Goal: Task Accomplishment & Management: Manage account settings

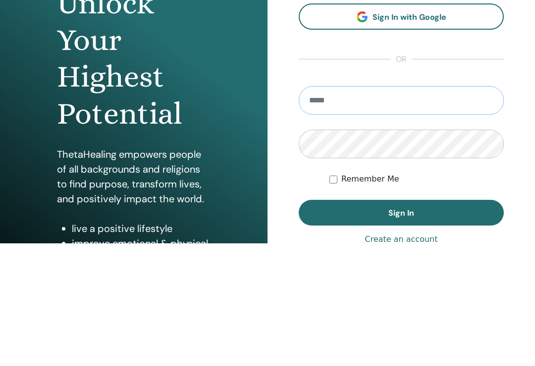
type input "**********"
click at [401, 323] on button "Sign In" at bounding box center [401, 336] width 205 height 26
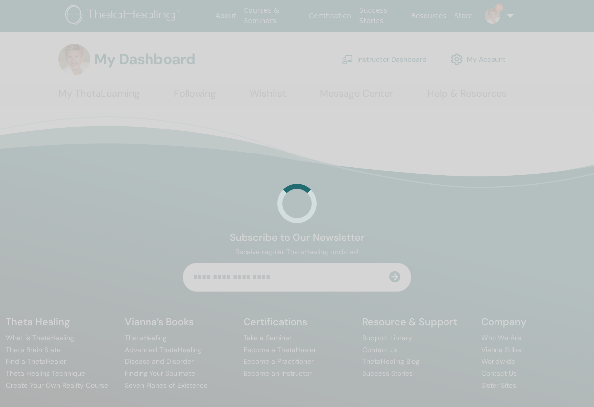
scroll to position [4, 0]
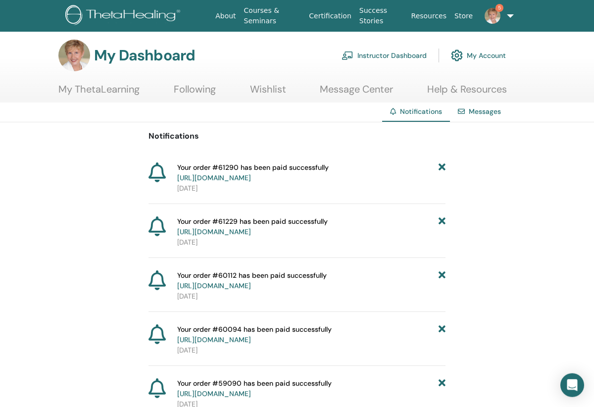
click at [369, 52] on link "Instructor Dashboard" at bounding box center [384, 56] width 85 height 22
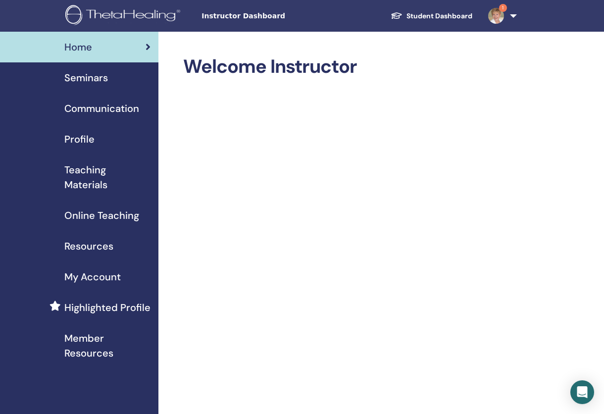
click at [89, 85] on span "Seminars" at bounding box center [86, 77] width 44 height 15
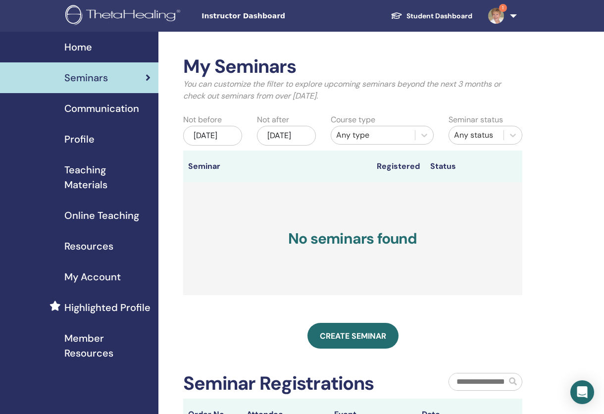
click at [120, 219] on span "Online Teaching" at bounding box center [101, 215] width 75 height 15
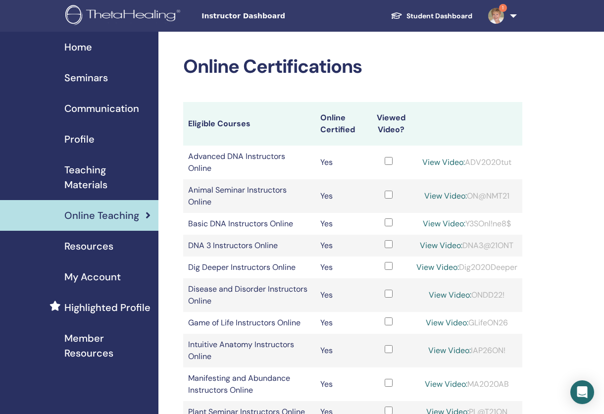
click at [239, 18] on span "Instructor Dashboard" at bounding box center [276, 16] width 149 height 10
click at [92, 83] on span "Seminars" at bounding box center [86, 77] width 44 height 15
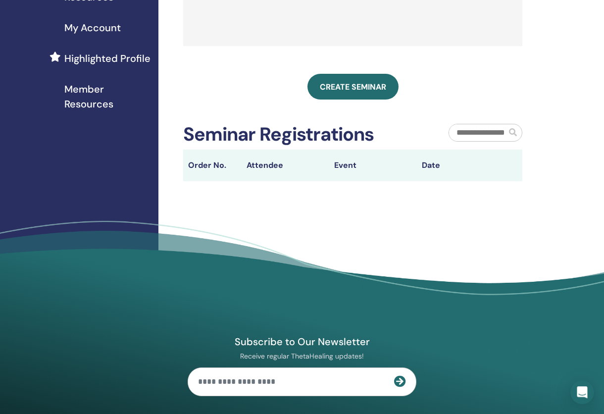
scroll to position [249, 0]
click at [346, 100] on link "Create seminar" at bounding box center [353, 87] width 91 height 26
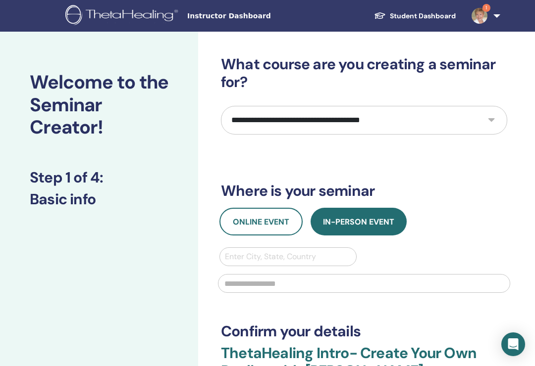
click at [491, 122] on select "**********" at bounding box center [364, 120] width 286 height 29
select select "*"
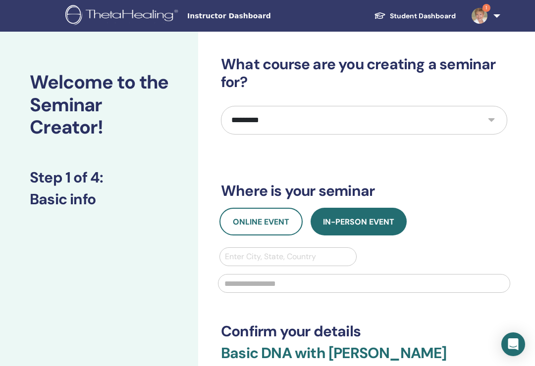
click at [248, 223] on span "Online Event" at bounding box center [261, 222] width 56 height 10
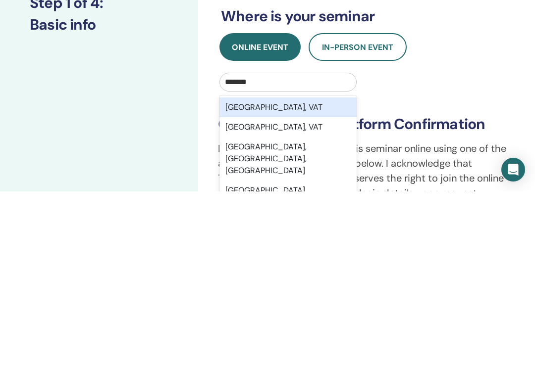
click at [269, 312] on div "St. Petersburg, FL, USA" at bounding box center [287, 334] width 137 height 44
type input "*******"
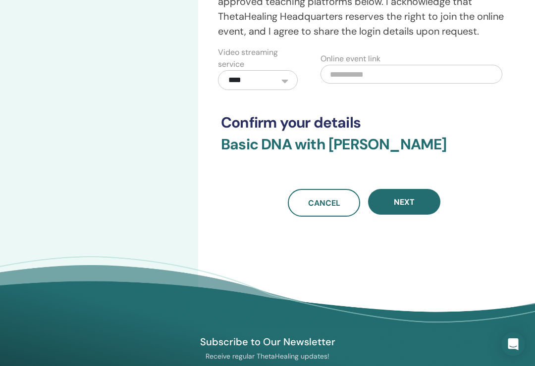
click at [409, 211] on button "Next" at bounding box center [404, 202] width 72 height 26
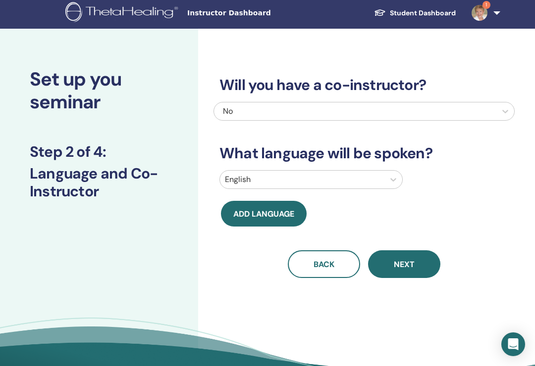
scroll to position [0, 0]
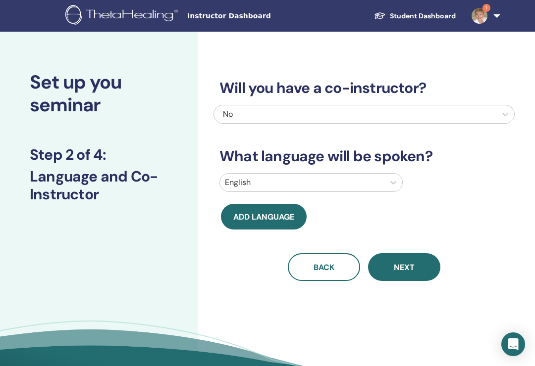
click at [412, 268] on span "Next" at bounding box center [404, 267] width 21 height 10
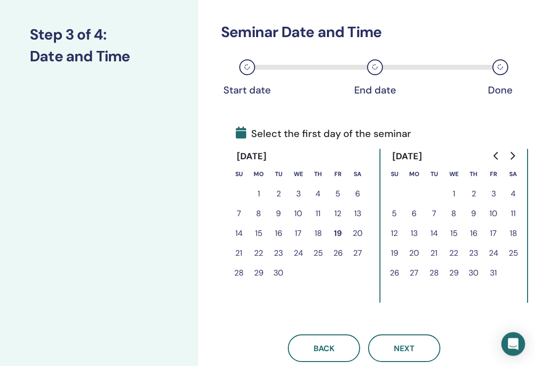
click at [511, 156] on icon "Go to next month" at bounding box center [512, 157] width 8 height 8
click at [516, 157] on button "Go to next month" at bounding box center [512, 156] width 16 height 20
click at [491, 192] on button "5" at bounding box center [493, 194] width 20 height 20
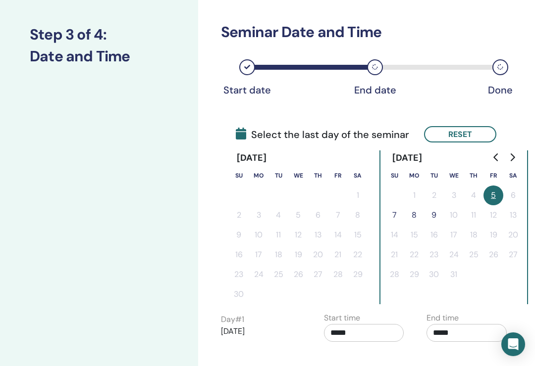
click at [395, 210] on button "7" at bounding box center [394, 216] width 20 height 20
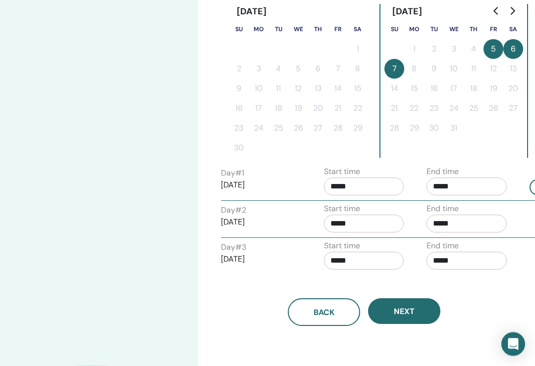
scroll to position [271, 0]
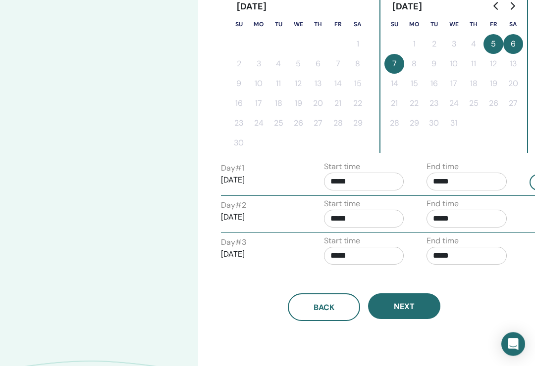
click at [362, 179] on input "*****" at bounding box center [364, 182] width 80 height 18
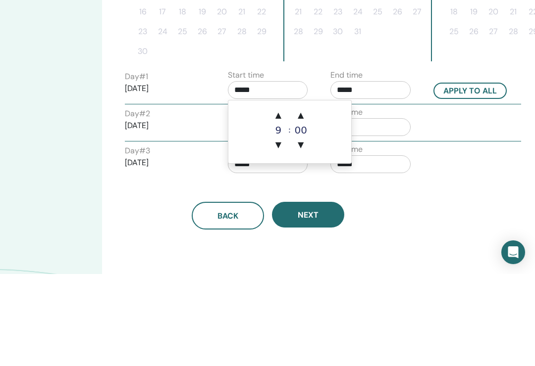
click at [278, 198] on span "▲" at bounding box center [278, 208] width 20 height 20
type input "*****"
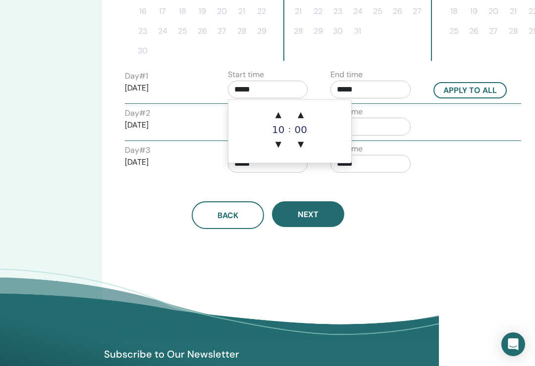
click at [466, 93] on button "Apply to all" at bounding box center [469, 90] width 73 height 16
type input "*****"
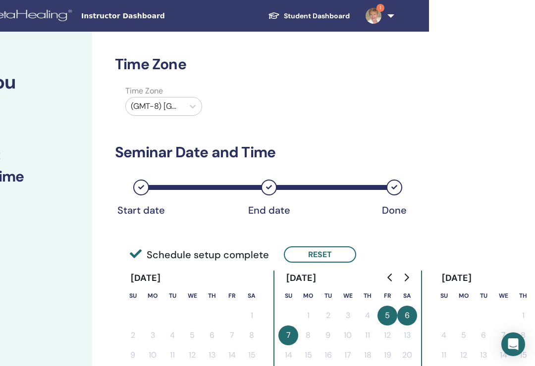
scroll to position [0, 105]
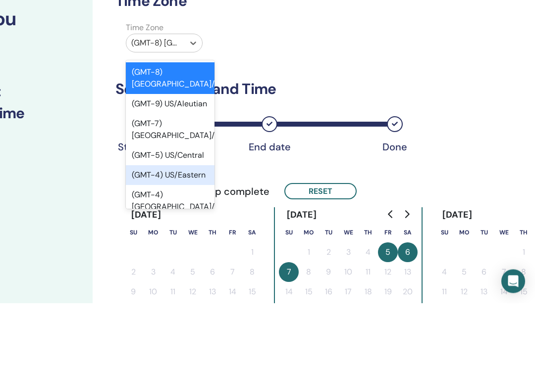
click at [159, 229] on div "(GMT-4) US/Eastern" at bounding box center [170, 239] width 89 height 20
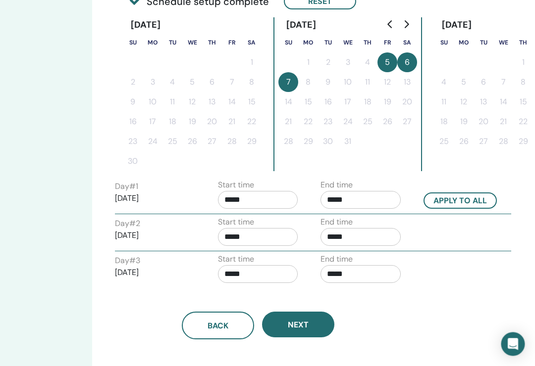
scroll to position [254, 105]
click at [308, 327] on span "Next" at bounding box center [298, 325] width 21 height 10
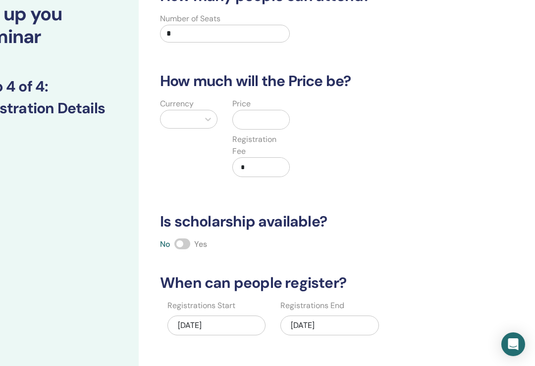
scroll to position [38, 59]
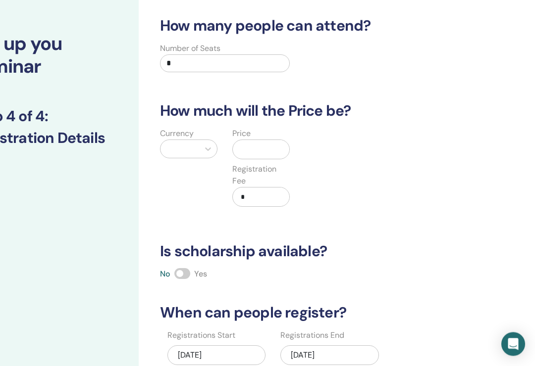
click at [192, 61] on input "*" at bounding box center [225, 64] width 130 height 18
type input "**"
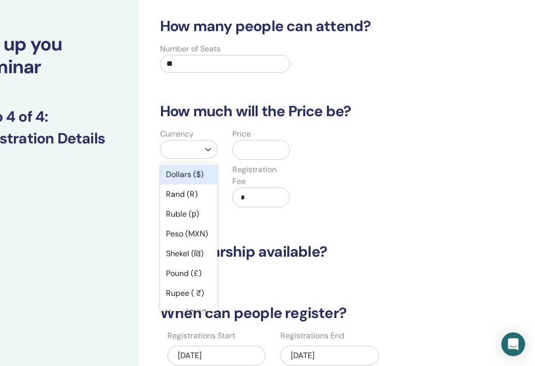
scroll to position [38, 0]
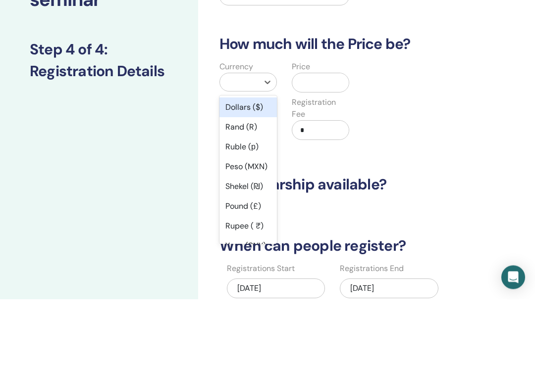
click at [247, 165] on div "Dollars ($)" at bounding box center [247, 175] width 57 height 20
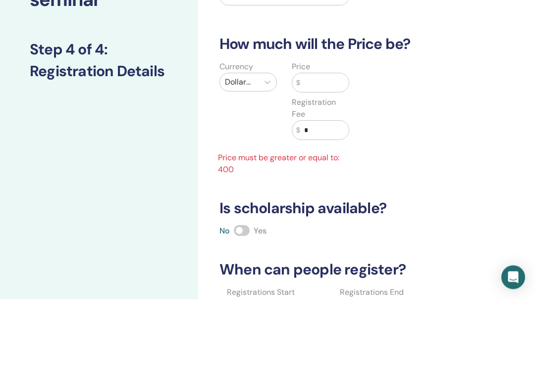
scroll to position [105, 0]
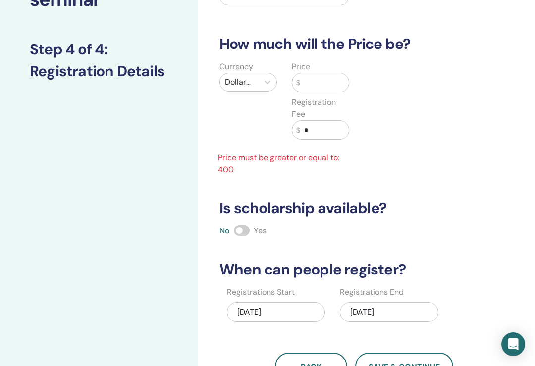
click at [315, 88] on input "text" at bounding box center [324, 82] width 49 height 19
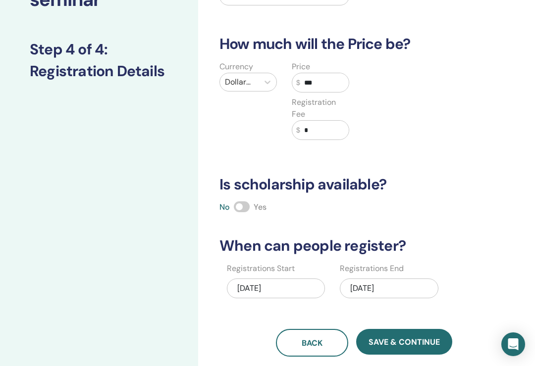
type input "***"
click at [322, 132] on input "*" at bounding box center [324, 130] width 49 height 19
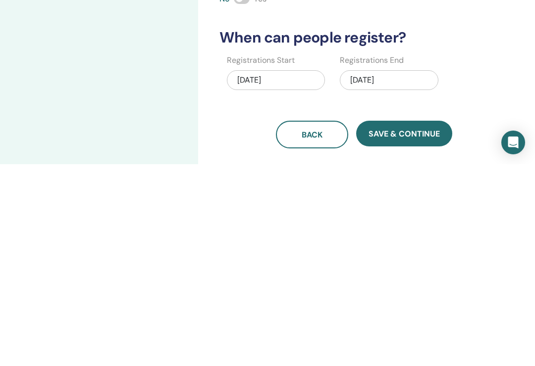
type input "**"
click at [402, 323] on button "Save & Continue" at bounding box center [404, 336] width 96 height 26
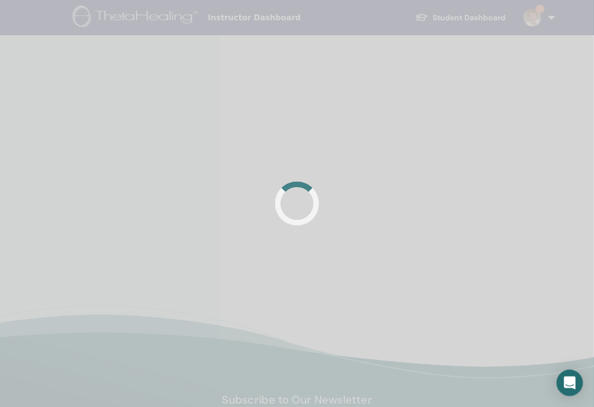
scroll to position [4, 0]
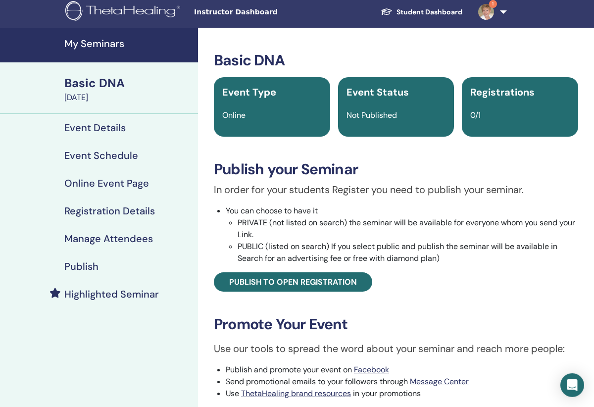
click at [308, 281] on span "Publish to open registration" at bounding box center [293, 282] width 128 height 10
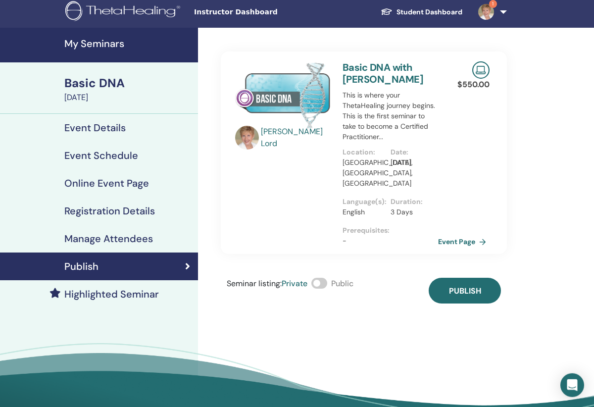
click at [473, 286] on span "Publish" at bounding box center [465, 291] width 32 height 10
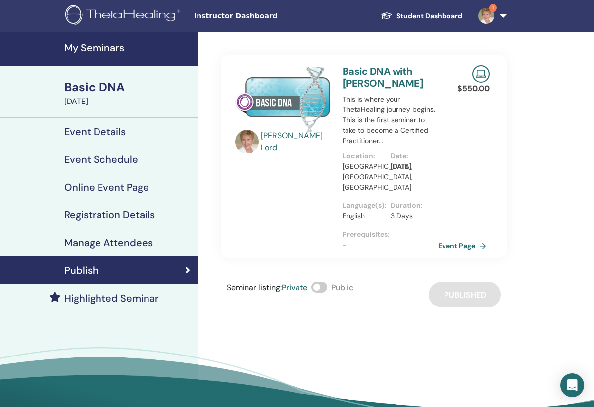
click at [482, 11] on img at bounding box center [486, 16] width 16 height 16
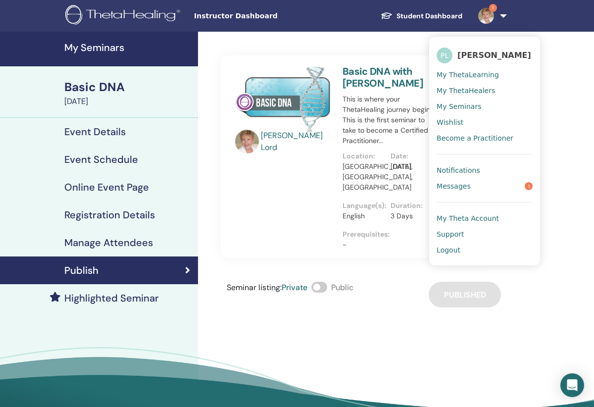
click at [463, 185] on span "Messages" at bounding box center [454, 186] width 34 height 9
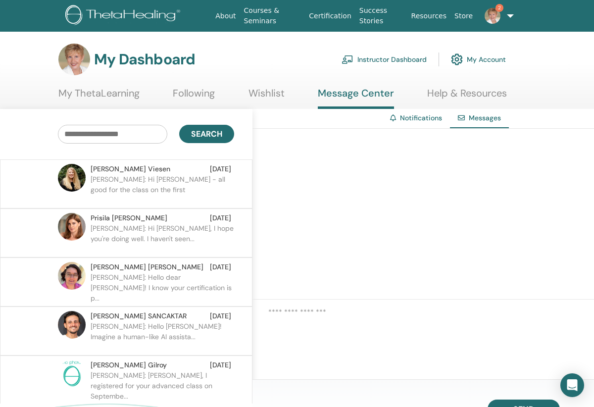
click at [492, 8] on img at bounding box center [493, 16] width 16 height 16
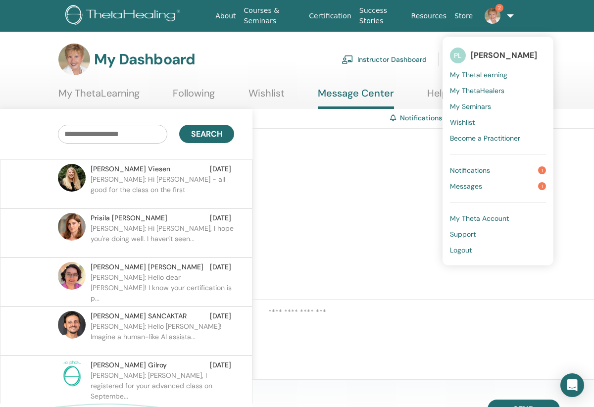
click at [468, 187] on span "Messages" at bounding box center [466, 186] width 32 height 9
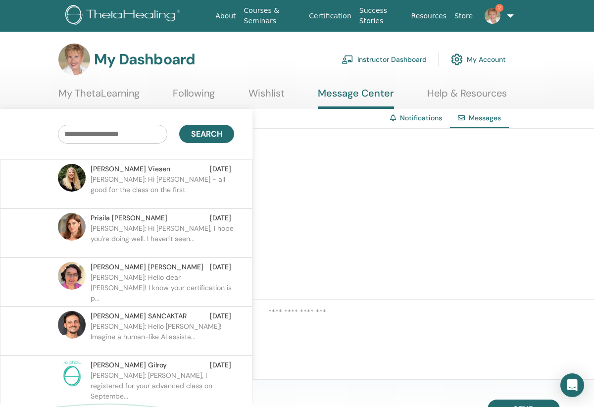
click at [491, 11] on img at bounding box center [493, 16] width 16 height 16
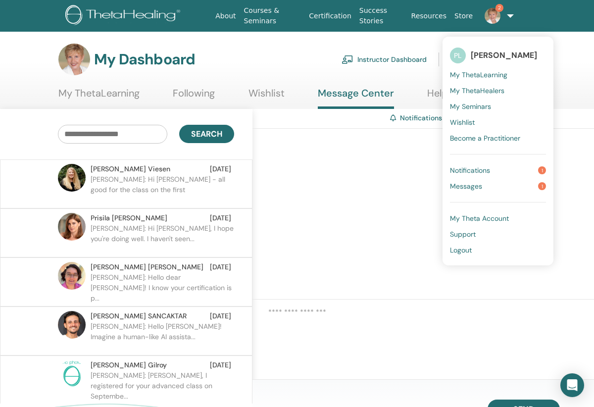
click at [470, 169] on span "Notifications" at bounding box center [470, 170] width 40 height 9
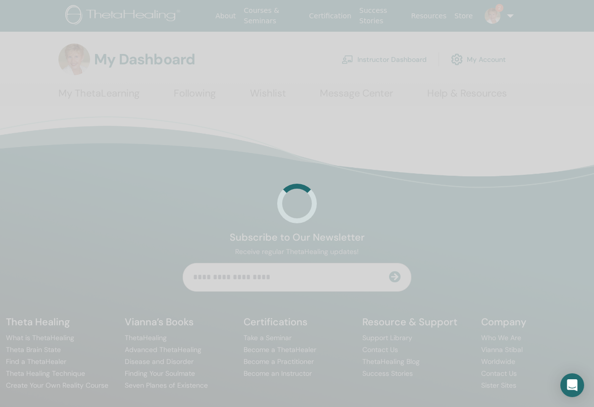
scroll to position [4, 0]
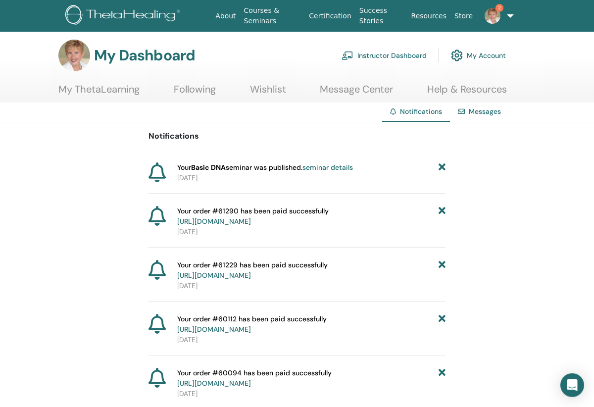
click at [495, 14] on img at bounding box center [493, 16] width 16 height 16
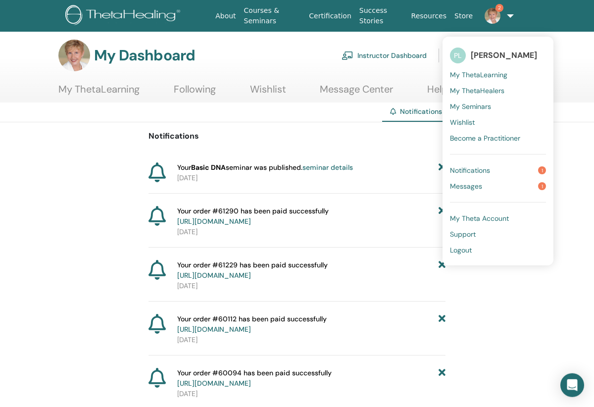
click at [466, 188] on span "Messages" at bounding box center [466, 186] width 32 height 9
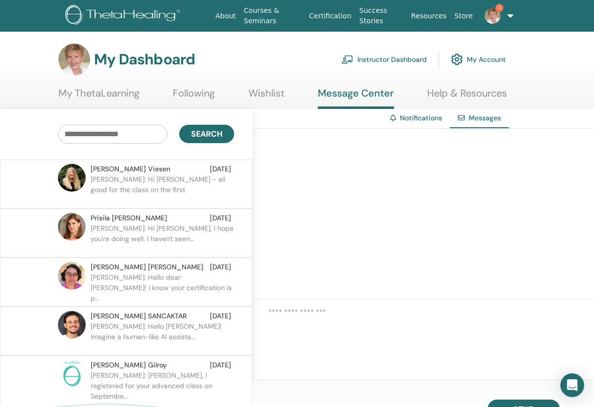
click at [116, 172] on span "[PERSON_NAME]" at bounding box center [131, 169] width 80 height 10
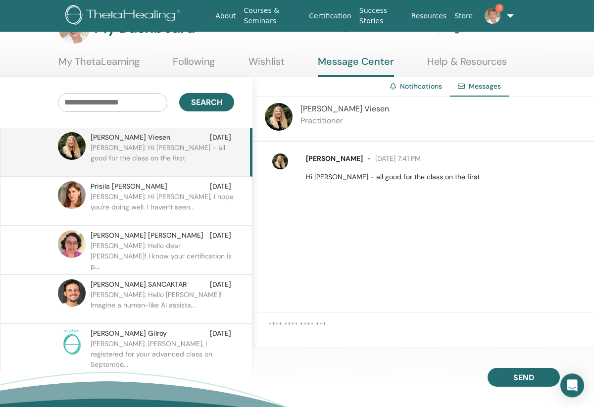
scroll to position [31, 0]
click at [208, 104] on span "Search" at bounding box center [206, 103] width 31 height 10
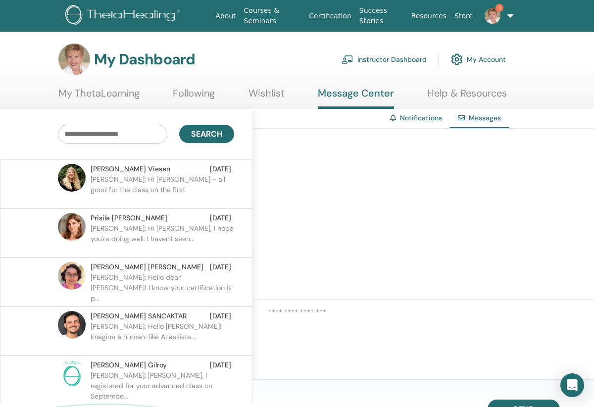
click at [509, 15] on link "1" at bounding box center [494, 16] width 34 height 32
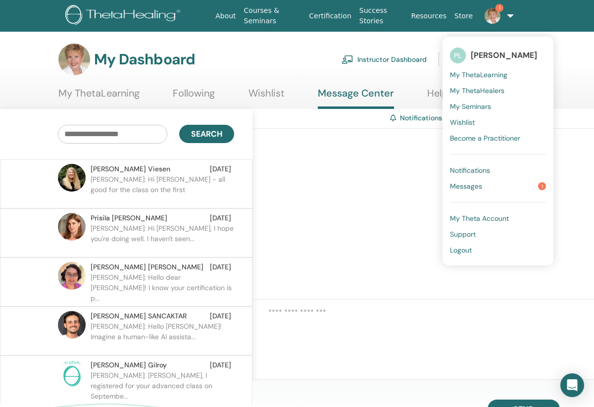
scroll to position [-1, 0]
click at [321, 197] on div at bounding box center [424, 214] width 342 height 171
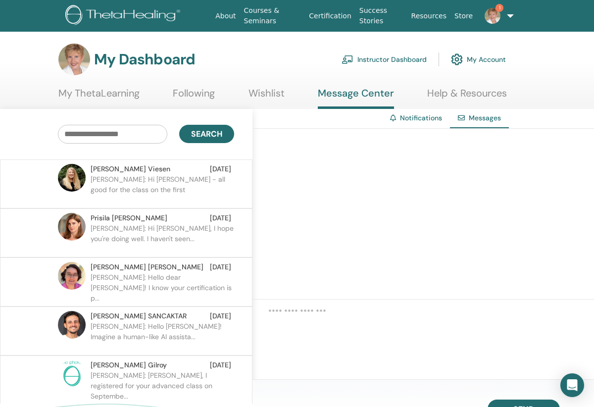
click at [368, 61] on link "Instructor Dashboard" at bounding box center [384, 60] width 85 height 22
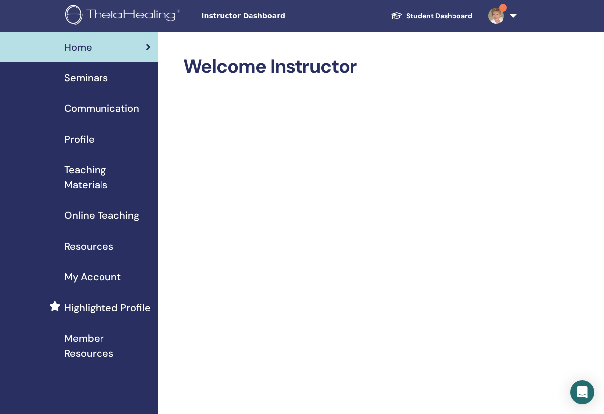
click at [77, 79] on span "Seminars" at bounding box center [86, 77] width 44 height 15
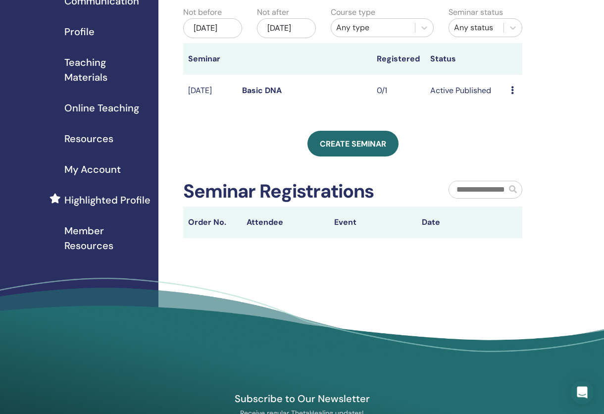
scroll to position [107, 0]
click at [354, 149] on span "Create seminar" at bounding box center [353, 144] width 66 height 10
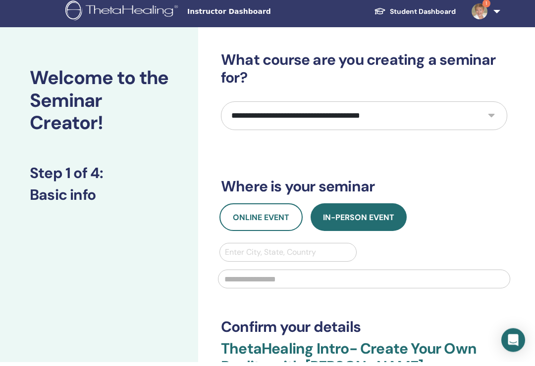
click at [495, 112] on select "**********" at bounding box center [364, 120] width 286 height 29
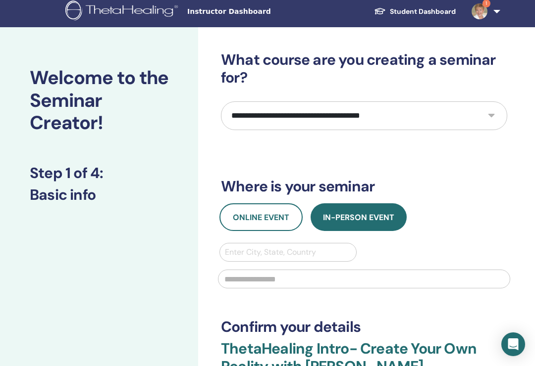
select select "*"
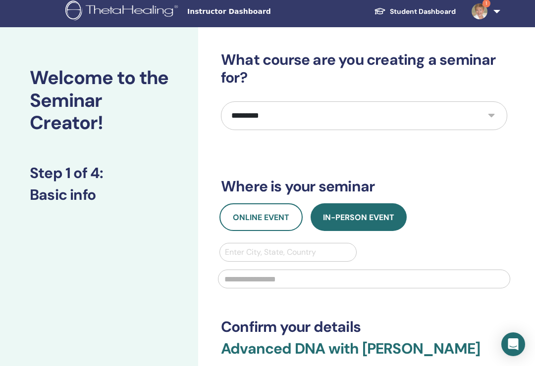
click at [256, 214] on span "Online Event" at bounding box center [261, 217] width 56 height 10
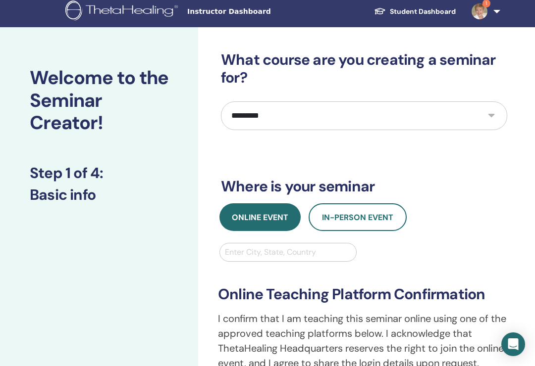
scroll to position [4, 0]
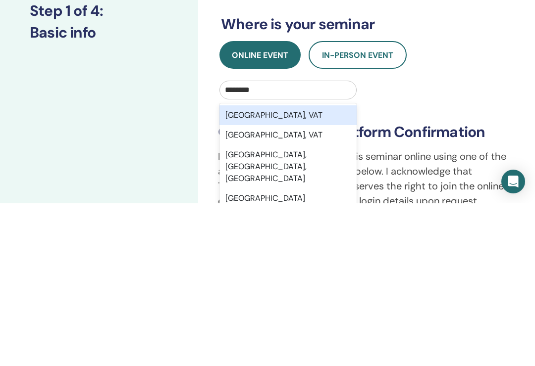
click at [296, 308] on div "St. Petersburg, FL, USA" at bounding box center [287, 330] width 137 height 44
type input "********"
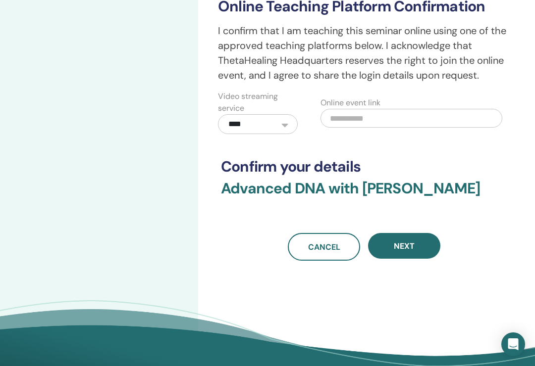
scroll to position [305, 0]
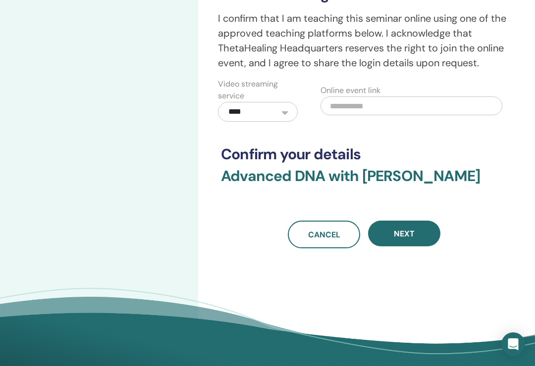
click at [411, 234] on span "Next" at bounding box center [404, 234] width 21 height 10
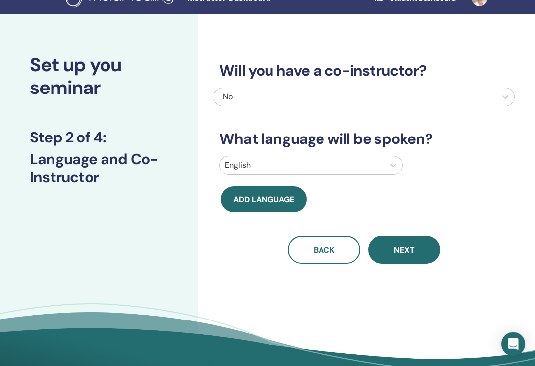
scroll to position [0, 0]
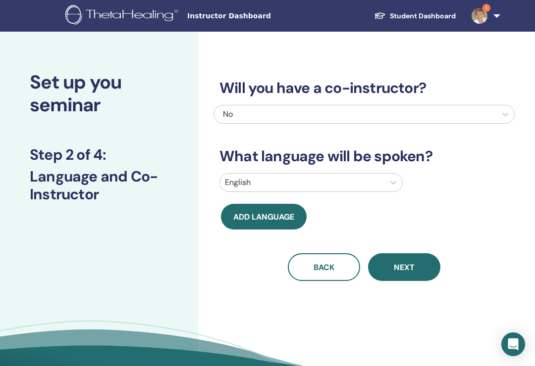
click at [412, 267] on span "Next" at bounding box center [404, 267] width 21 height 10
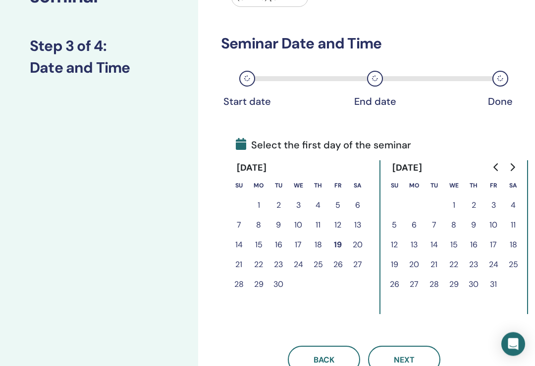
click at [510, 168] on icon "Go to next month" at bounding box center [512, 168] width 8 height 8
click at [514, 171] on icon "Go to next month" at bounding box center [512, 167] width 8 height 8
click at [510, 170] on icon "Go to next month" at bounding box center [512, 167] width 8 height 8
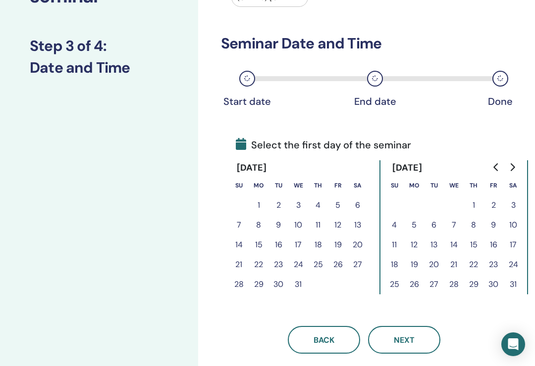
click at [501, 223] on button "9" at bounding box center [493, 225] width 20 height 20
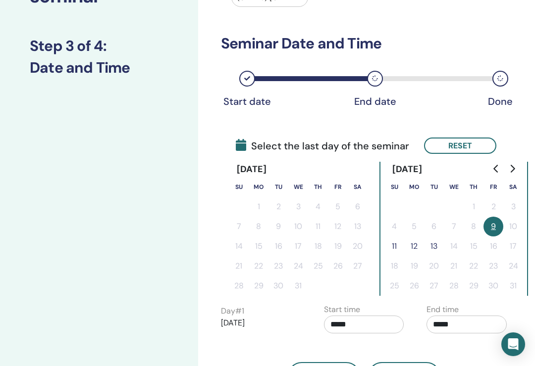
click at [394, 250] on button "11" at bounding box center [394, 247] width 20 height 20
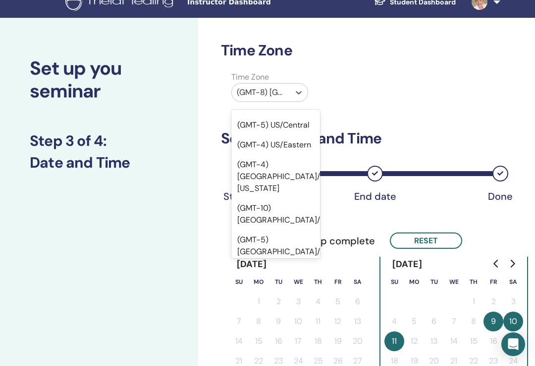
scroll to position [79, 0]
click at [291, 156] on div "(GMT-4) US/East-Indiana" at bounding box center [275, 178] width 89 height 44
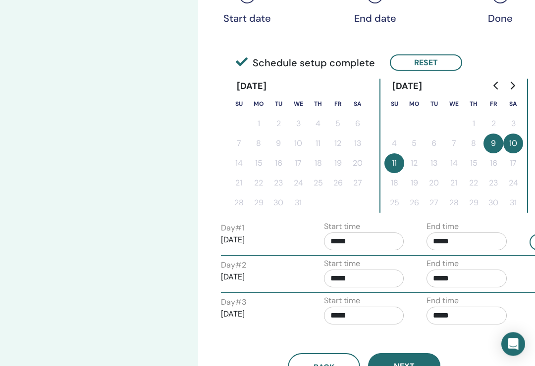
scroll to position [193, 0]
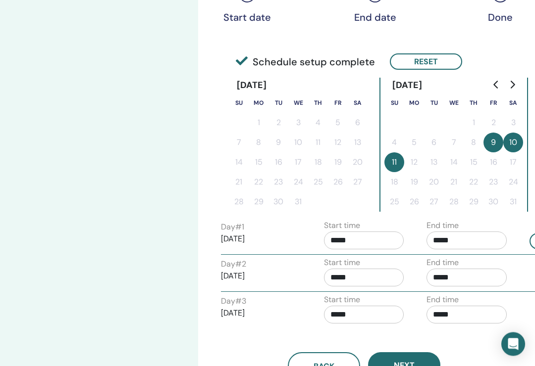
click at [370, 241] on input "*****" at bounding box center [364, 241] width 80 height 18
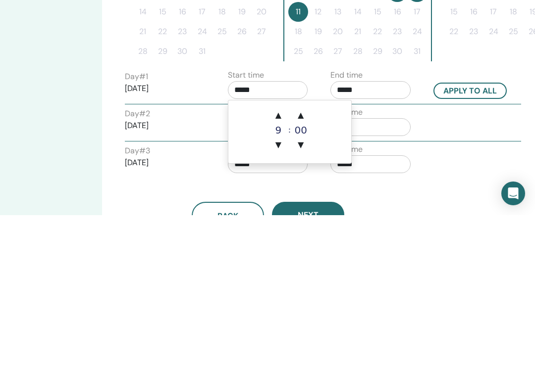
click at [282, 257] on span "▲" at bounding box center [278, 267] width 20 height 20
type input "*****"
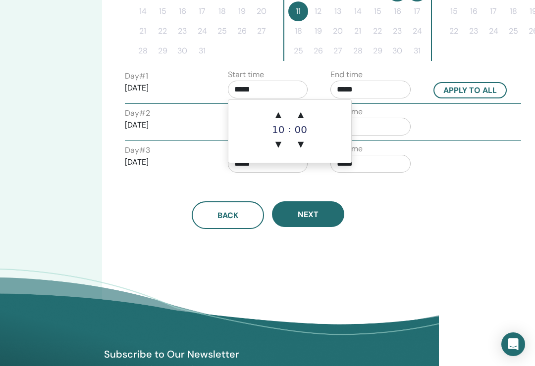
click at [487, 88] on button "Apply to all" at bounding box center [469, 90] width 73 height 16
type input "*****"
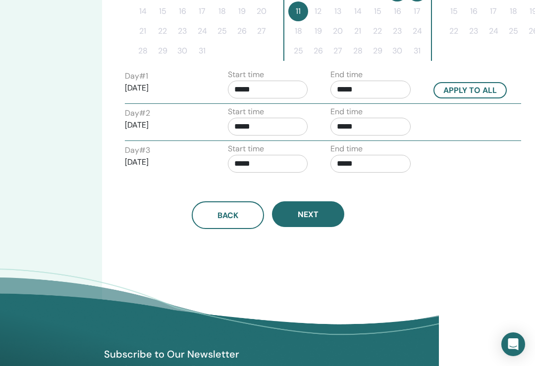
click at [312, 217] on span "Next" at bounding box center [308, 214] width 21 height 10
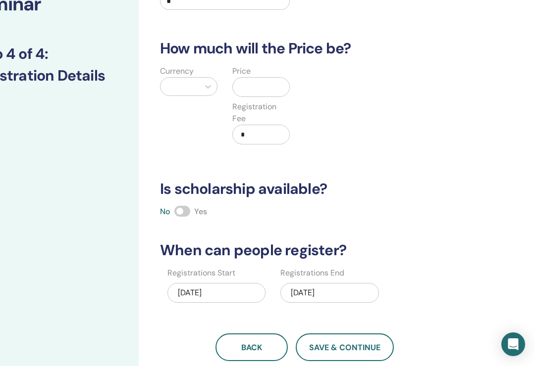
scroll to position [0, 59]
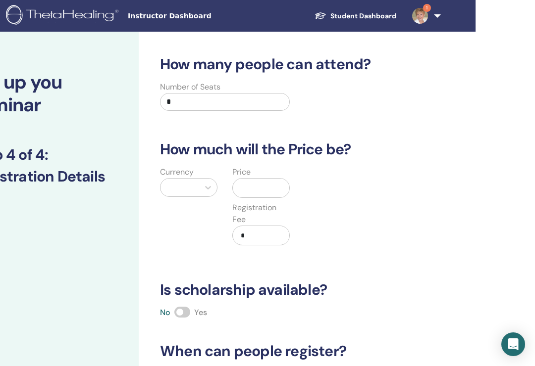
click at [209, 98] on input "*" at bounding box center [225, 102] width 130 height 18
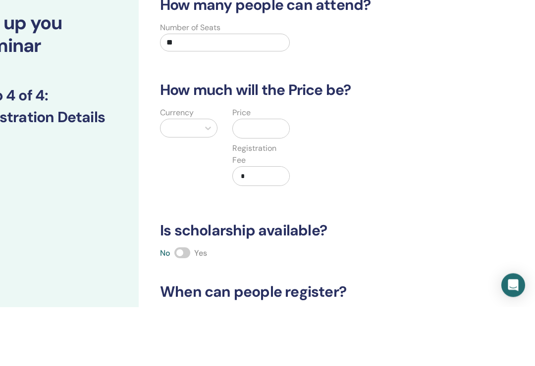
type input "**"
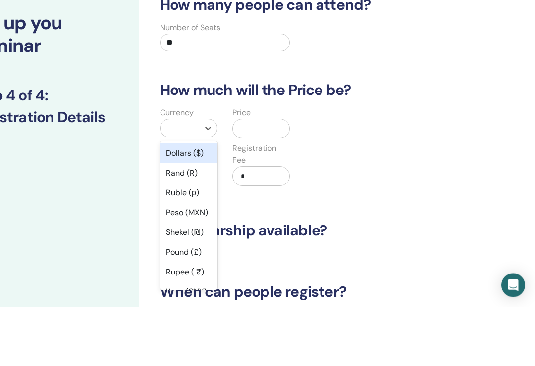
click at [188, 203] on div "Dollars ($)" at bounding box center [188, 213] width 57 height 20
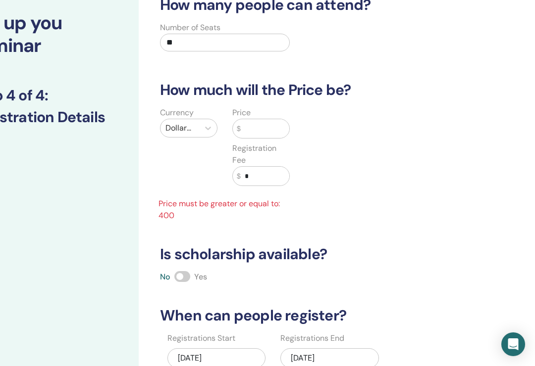
click at [265, 128] on input "text" at bounding box center [265, 128] width 49 height 19
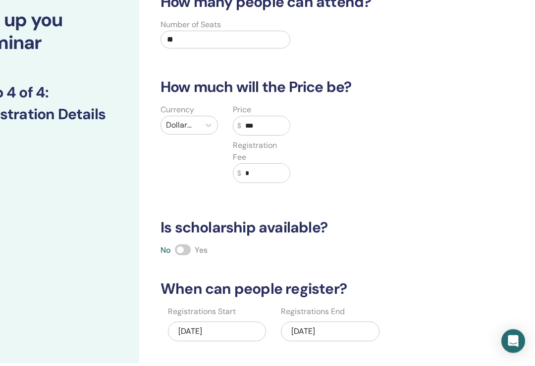
scroll to position [59, 53]
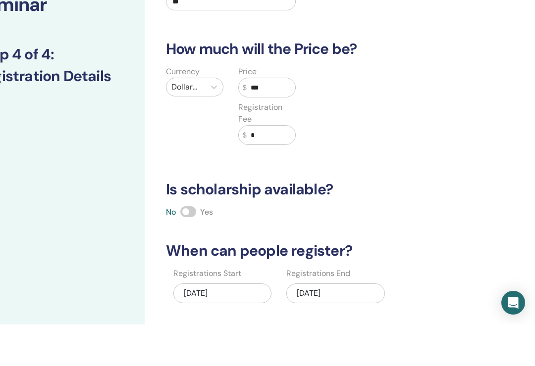
type input "***"
click at [263, 167] on input "*" at bounding box center [271, 176] width 49 height 19
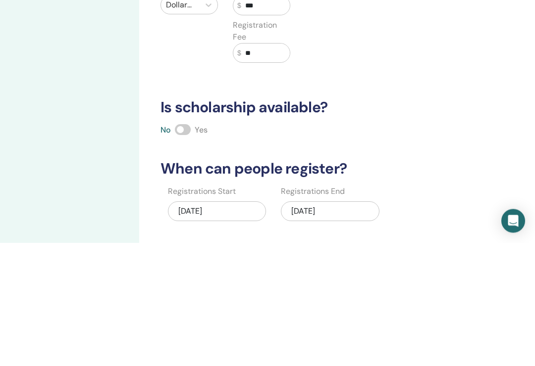
scroll to position [59, 56]
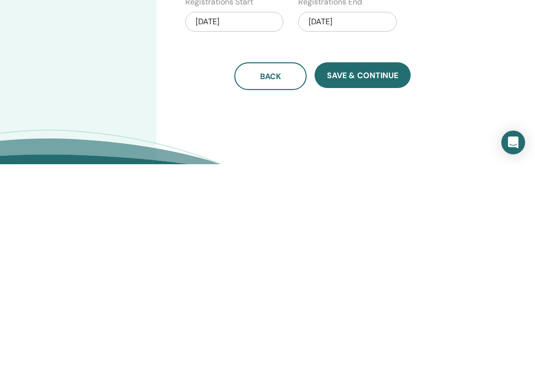
type input "**"
click at [376, 272] on span "Save & Continue" at bounding box center [362, 277] width 71 height 10
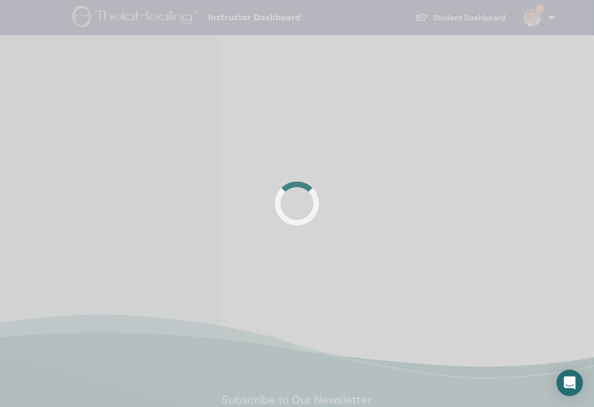
scroll to position [4, 0]
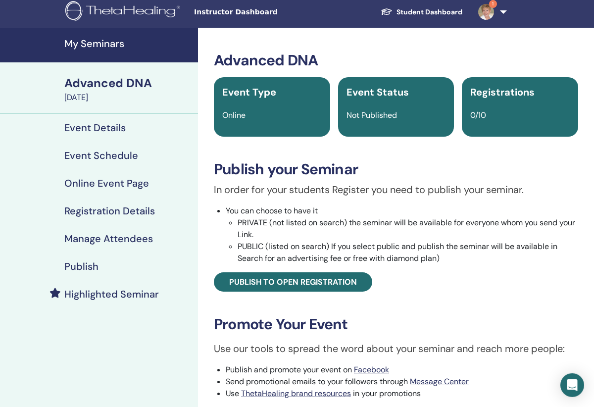
click at [306, 284] on span "Publish to open registration" at bounding box center [293, 282] width 128 height 10
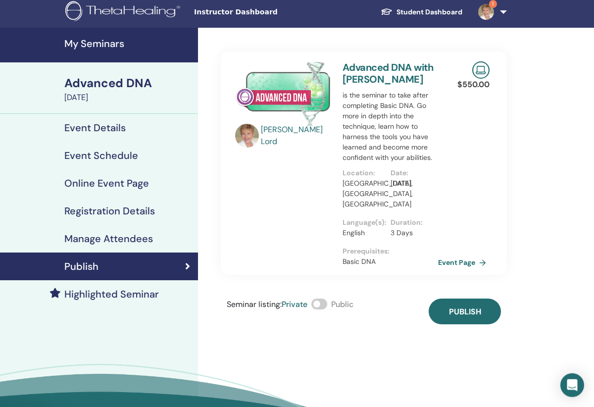
click at [468, 307] on span "Publish" at bounding box center [465, 312] width 32 height 10
click at [308, 299] on span "Private" at bounding box center [295, 304] width 26 height 10
click at [313, 300] on div "Seminar listing : Private Public" at bounding box center [290, 312] width 127 height 26
click at [316, 299] on span at bounding box center [320, 304] width 16 height 11
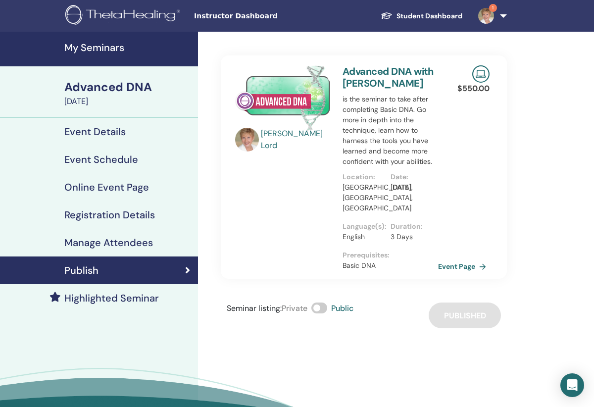
click at [81, 49] on h4 "My Seminars" at bounding box center [128, 48] width 128 height 12
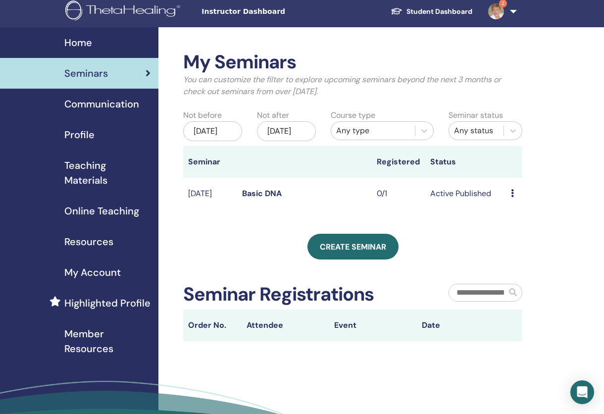
scroll to position [5, 0]
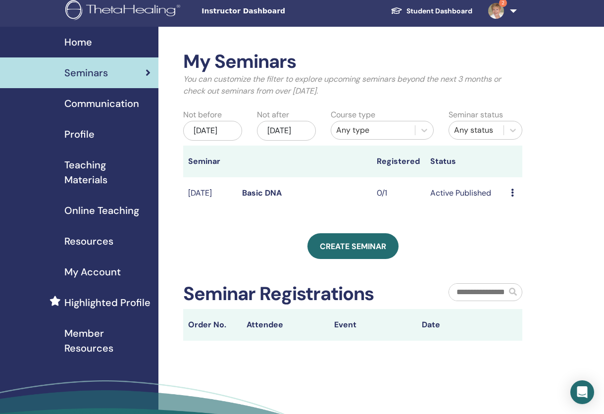
click at [462, 204] on td "Active Published" at bounding box center [465, 193] width 81 height 32
click at [256, 198] on link "Basic DNA" at bounding box center [262, 193] width 40 height 10
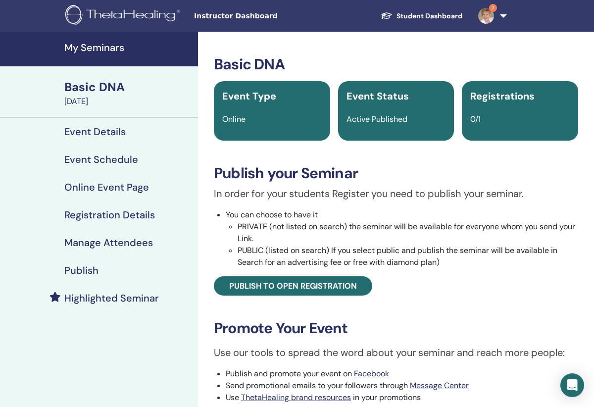
click at [115, 127] on h4 "Event Details" at bounding box center [94, 132] width 61 height 12
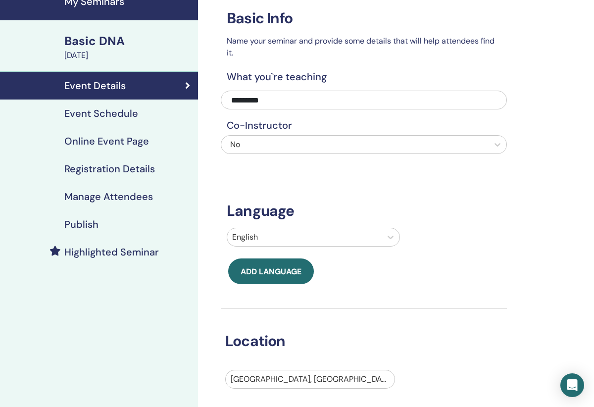
scroll to position [45, 0]
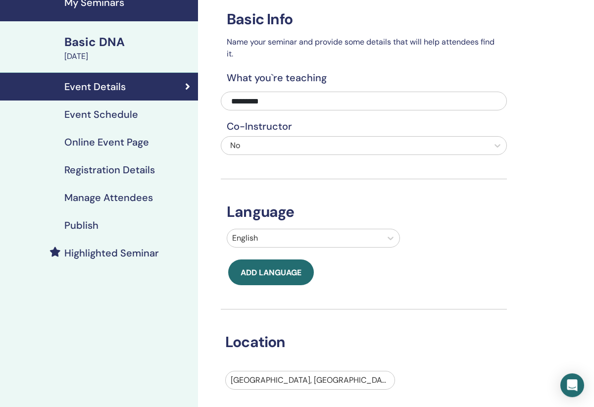
click at [81, 224] on h4 "Publish" at bounding box center [81, 225] width 34 height 12
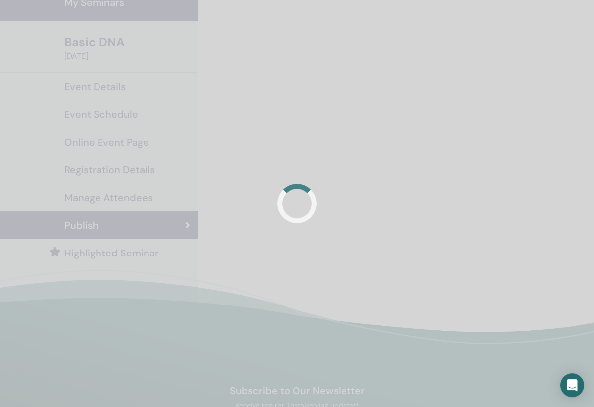
scroll to position [45, 0]
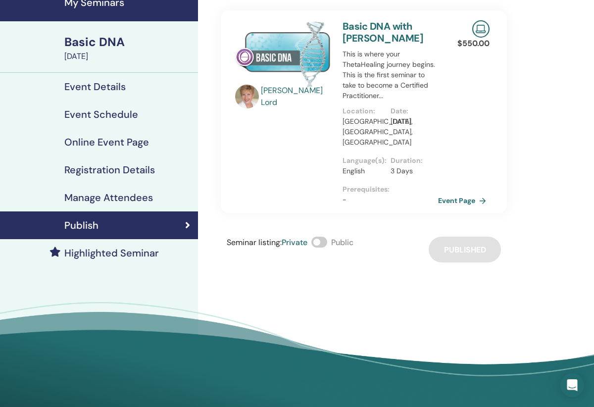
click at [325, 237] on span at bounding box center [320, 242] width 16 height 11
click at [468, 193] on link "Event Page" at bounding box center [464, 200] width 52 height 15
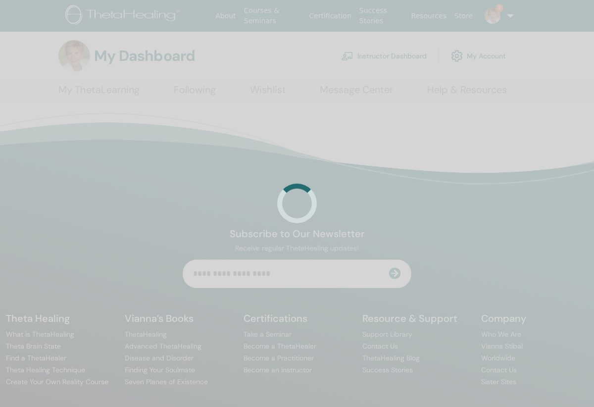
scroll to position [4, 0]
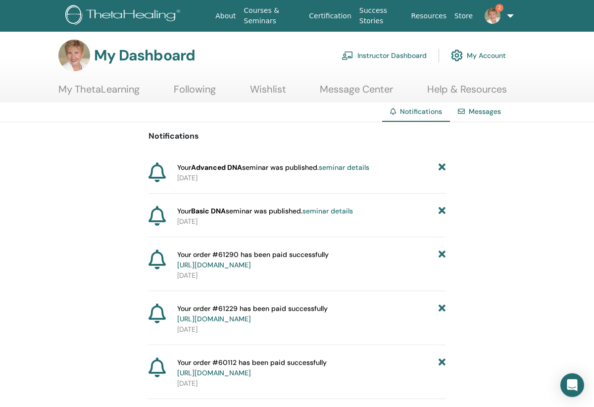
click at [390, 55] on link "Instructor Dashboard" at bounding box center [384, 56] width 85 height 22
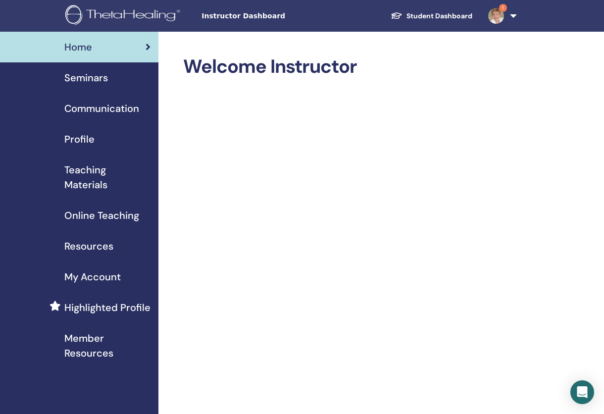
click at [86, 77] on span "Seminars" at bounding box center [86, 77] width 44 height 15
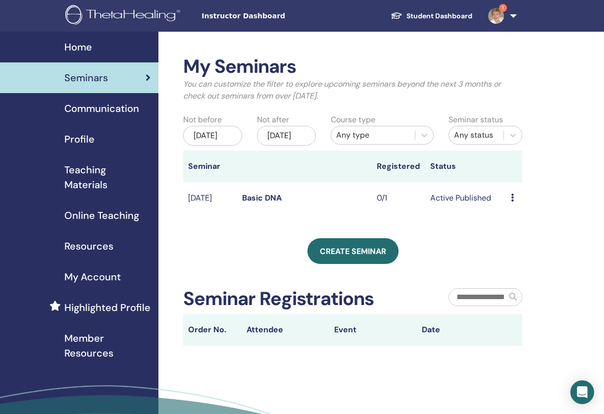
click at [460, 210] on td "Active Published" at bounding box center [465, 198] width 81 height 32
click at [254, 203] on link "Basic DNA" at bounding box center [262, 198] width 40 height 10
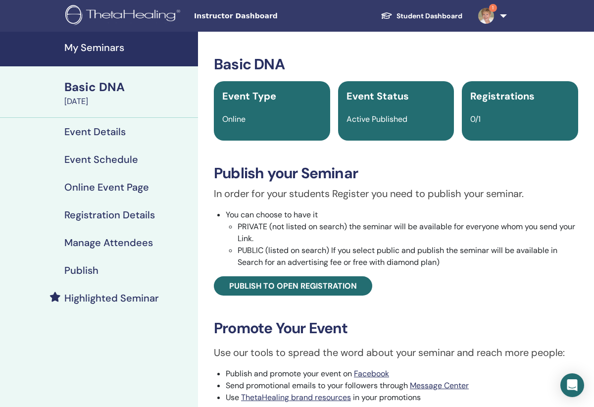
scroll to position [4, 0]
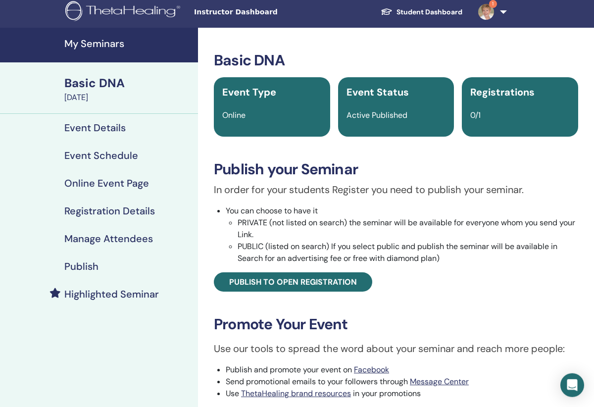
click at [79, 126] on h4 "Event Details" at bounding box center [94, 128] width 61 height 12
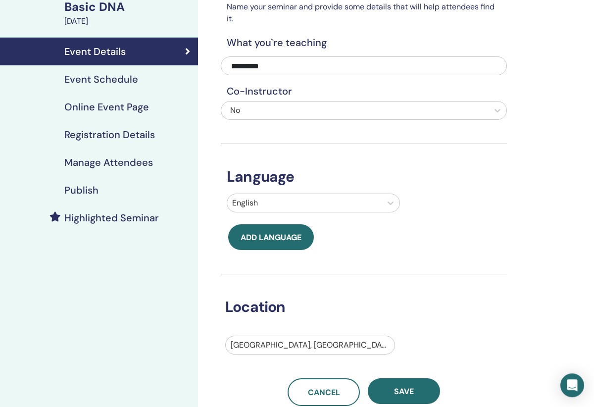
scroll to position [83, 0]
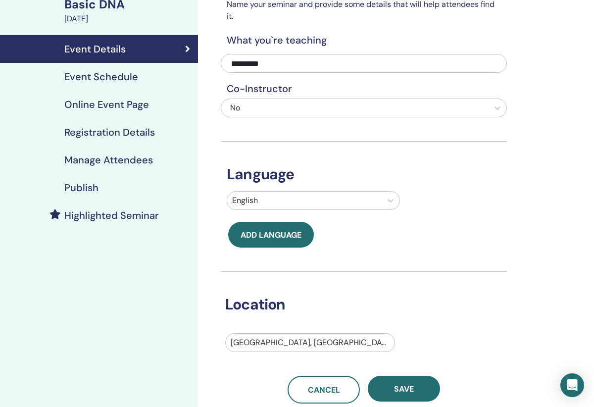
click at [95, 130] on h4 "Registration Details" at bounding box center [109, 132] width 91 height 12
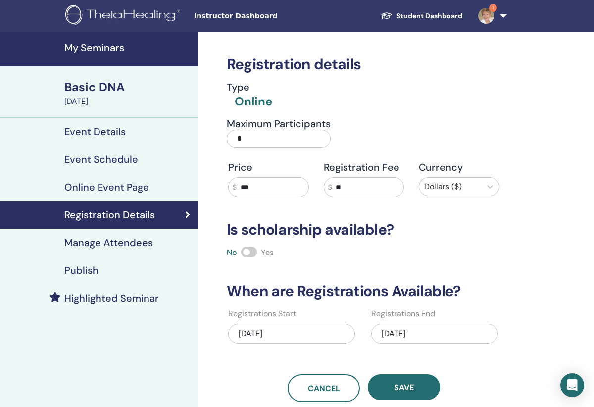
click at [91, 159] on h4 "Event Schedule" at bounding box center [101, 160] width 74 height 12
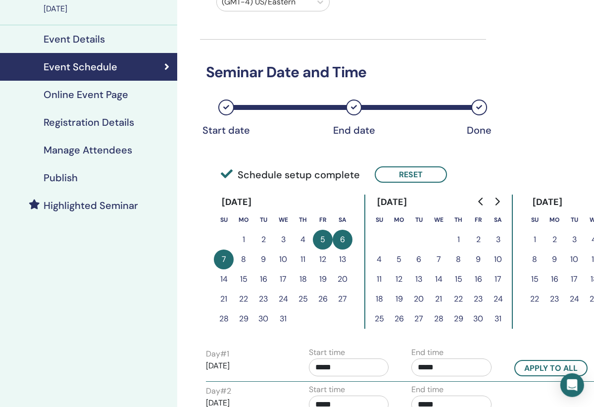
scroll to position [93, 21]
click at [323, 257] on button "12" at bounding box center [323, 259] width 20 height 20
click at [414, 180] on button "Reset" at bounding box center [411, 174] width 72 height 16
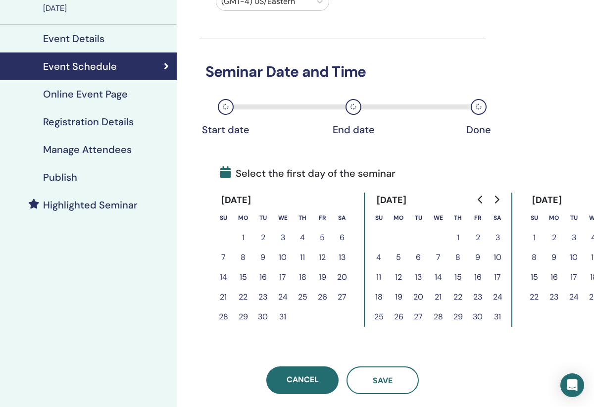
click at [328, 258] on button "12" at bounding box center [322, 258] width 20 height 20
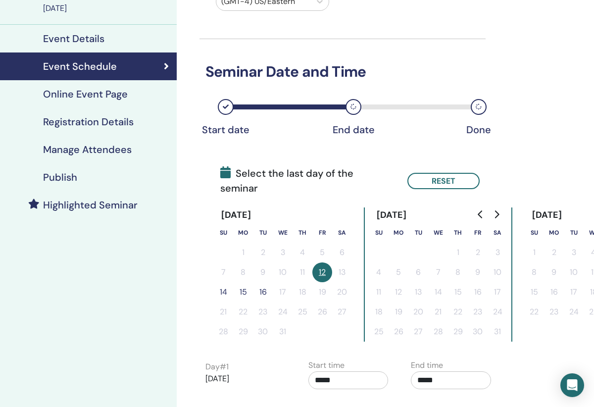
click at [226, 282] on button "14" at bounding box center [223, 292] width 20 height 20
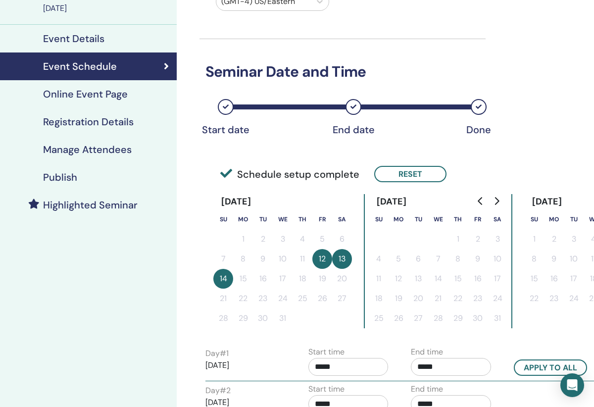
click at [414, 175] on button "Reset" at bounding box center [410, 174] width 72 height 16
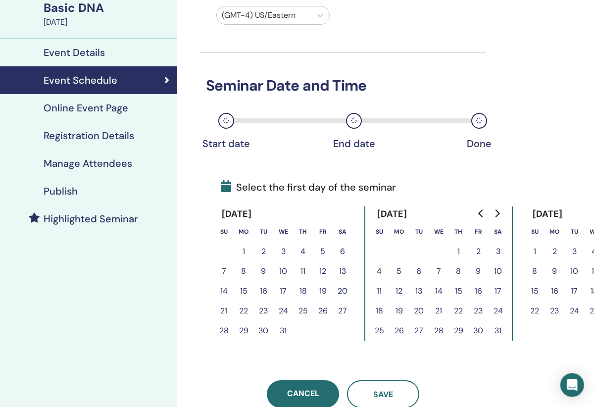
scroll to position [84, 21]
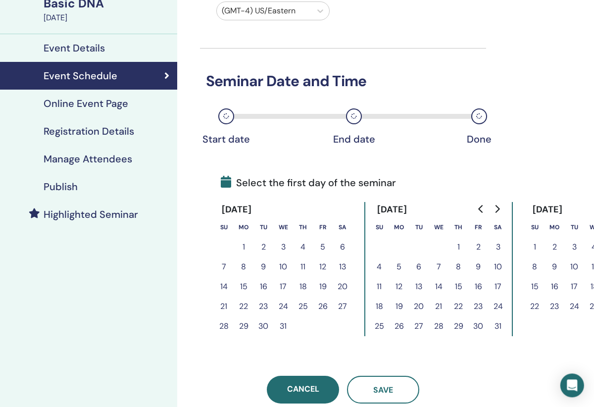
click at [323, 268] on button "12" at bounding box center [323, 267] width 20 height 20
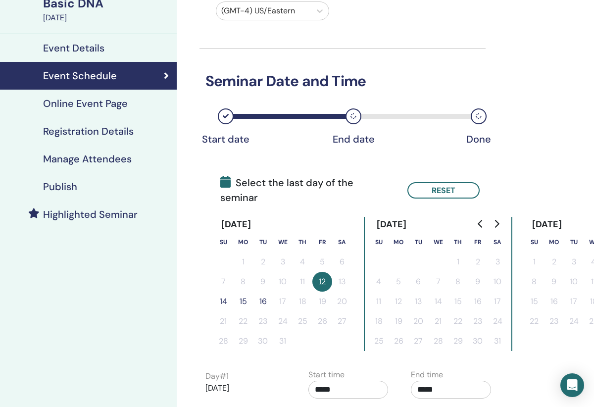
click at [221, 292] on button "14" at bounding box center [223, 302] width 20 height 20
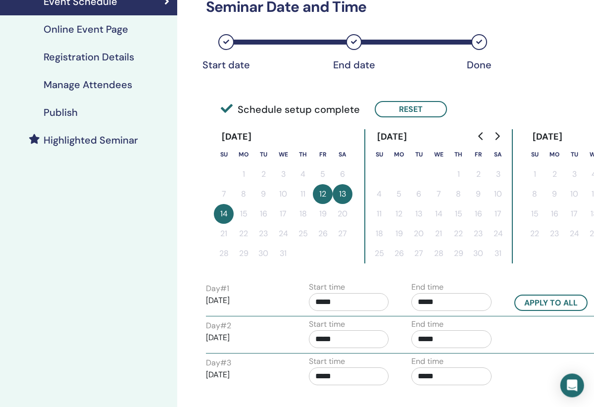
scroll to position [165, 21]
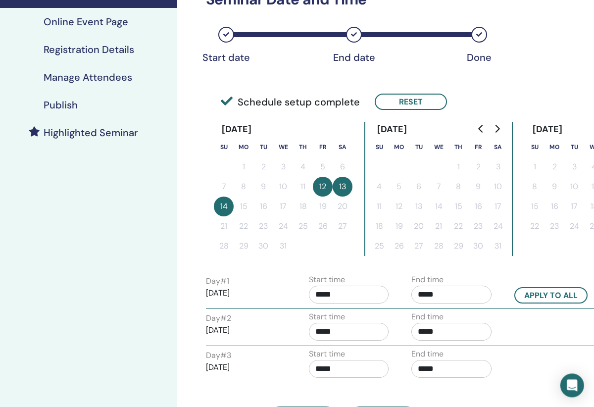
click at [351, 295] on input "*****" at bounding box center [349, 295] width 80 height 18
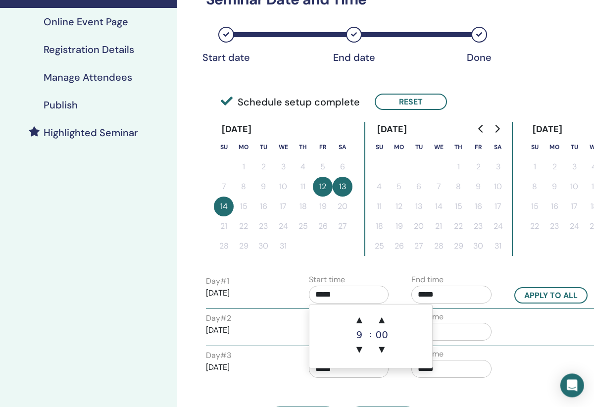
scroll to position [165, 72]
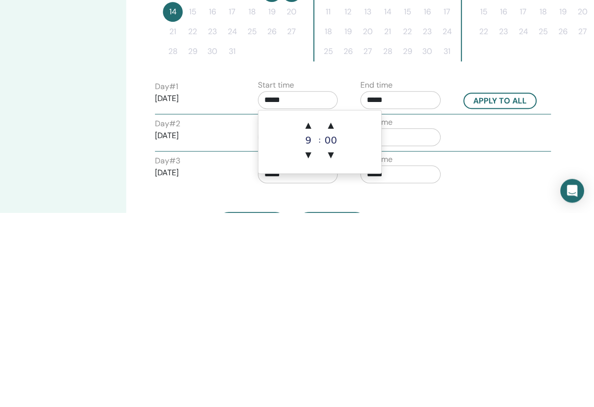
click at [309, 310] on span "▲" at bounding box center [309, 320] width 20 height 20
type input "*****"
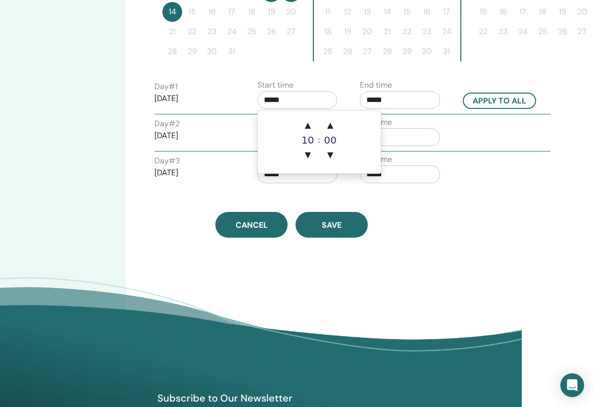
click at [507, 99] on button "Apply to all" at bounding box center [499, 101] width 73 height 16
type input "*****"
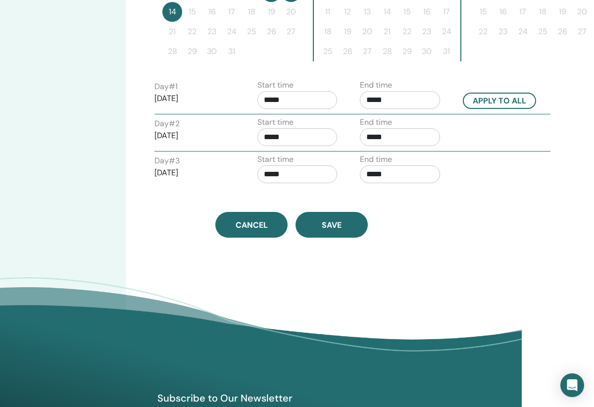
click at [336, 222] on span "Save" at bounding box center [332, 225] width 20 height 10
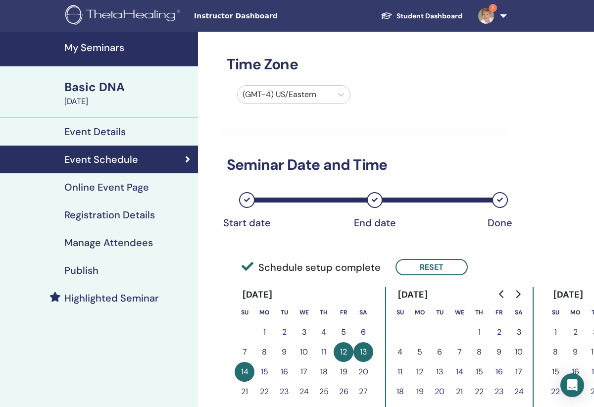
click at [71, 270] on h4 "Publish" at bounding box center [81, 270] width 34 height 12
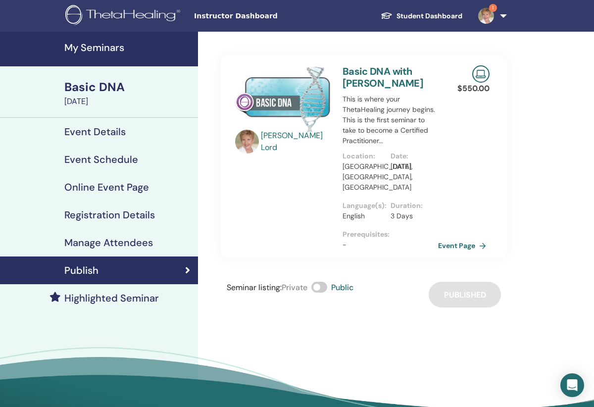
click at [465, 238] on link "Event Page" at bounding box center [464, 245] width 52 height 15
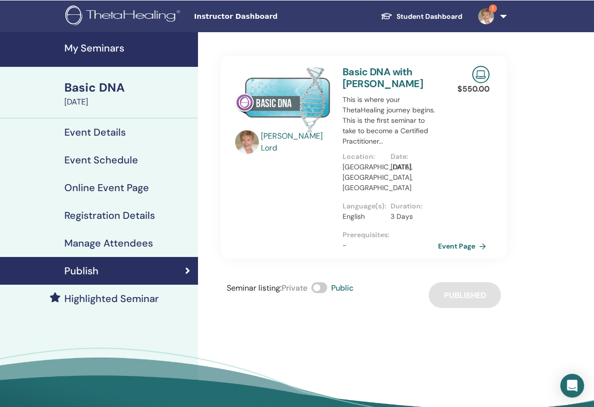
click at [99, 52] on h4 "My Seminars" at bounding box center [128, 48] width 128 height 12
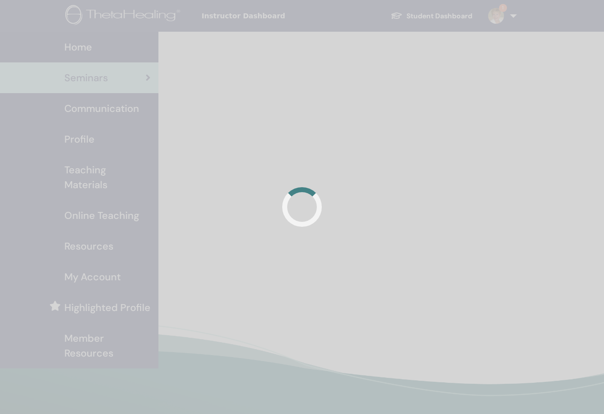
scroll to position [4, 0]
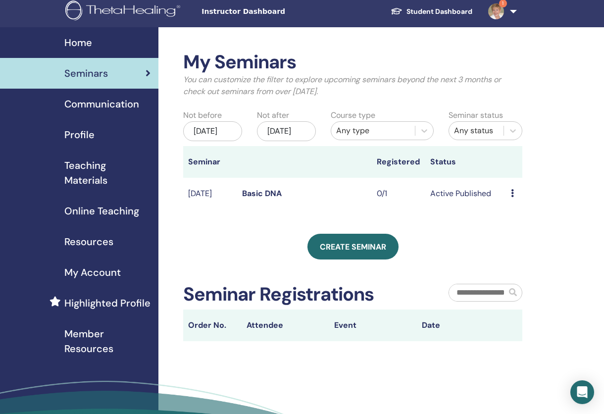
click at [104, 209] on span "Online Teaching" at bounding box center [101, 211] width 75 height 15
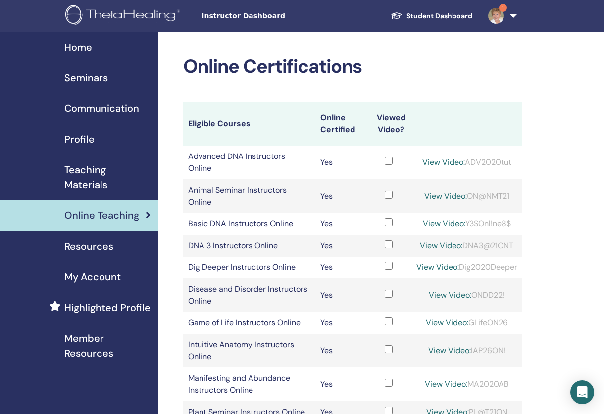
click at [97, 218] on span "Online Teaching" at bounding box center [101, 215] width 75 height 15
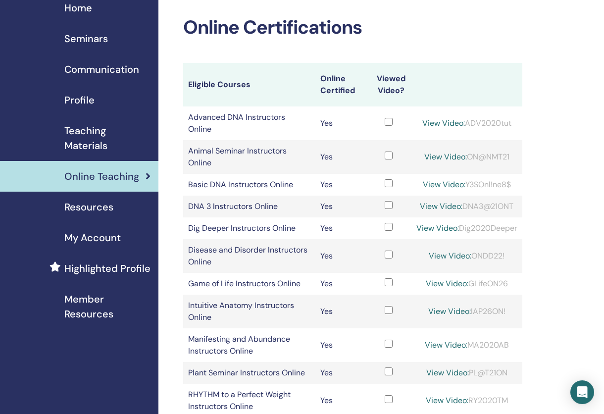
scroll to position [1, 0]
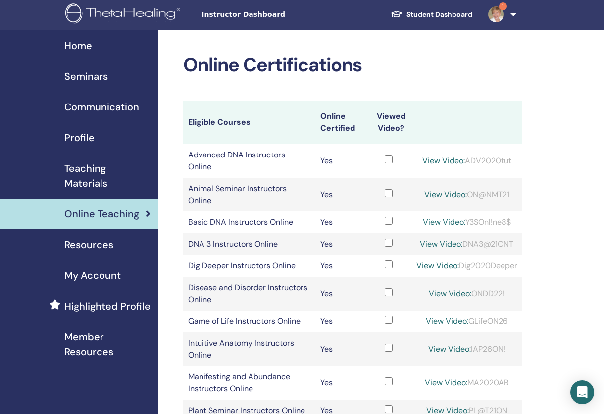
click at [99, 78] on span "Seminars" at bounding box center [86, 76] width 44 height 15
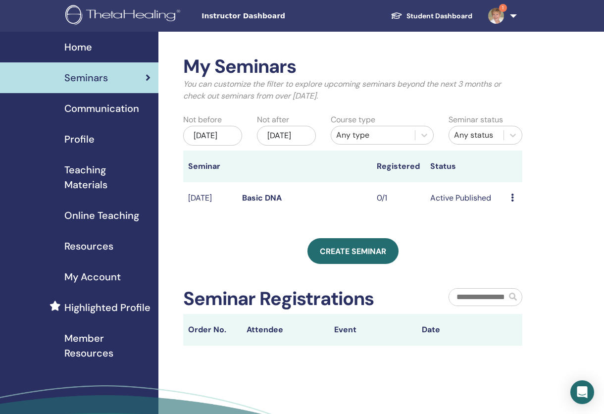
click at [355, 257] on span "Create seminar" at bounding box center [353, 251] width 66 height 10
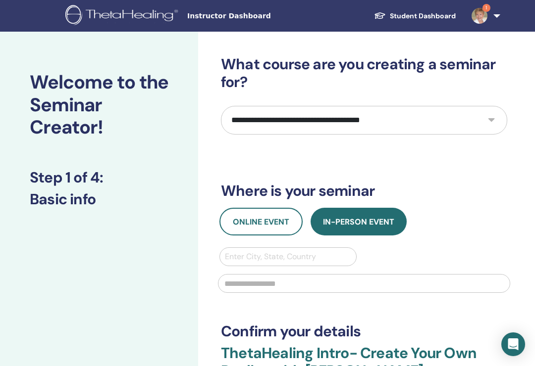
click at [490, 121] on select "**********" at bounding box center [364, 120] width 286 height 29
select select "*"
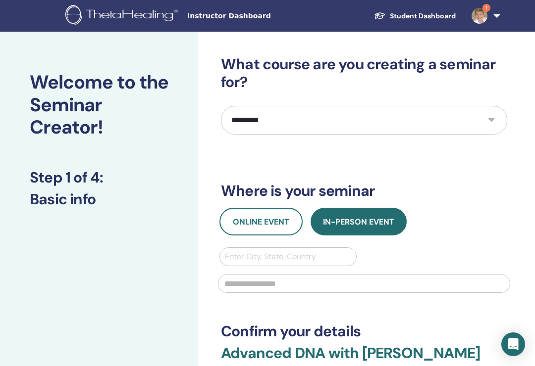
click at [267, 225] on span "Online Event" at bounding box center [261, 222] width 56 height 10
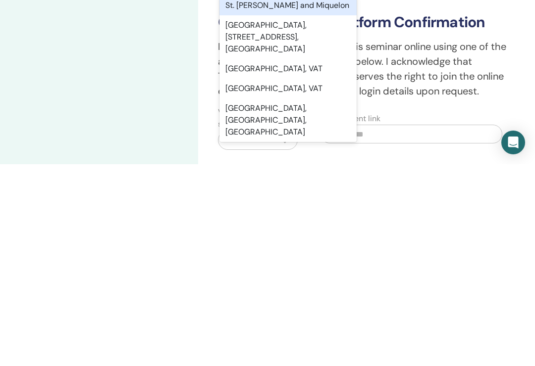
click at [270, 301] on div "[GEOGRAPHIC_DATA], [GEOGRAPHIC_DATA], [GEOGRAPHIC_DATA]" at bounding box center [287, 323] width 137 height 44
type input "****"
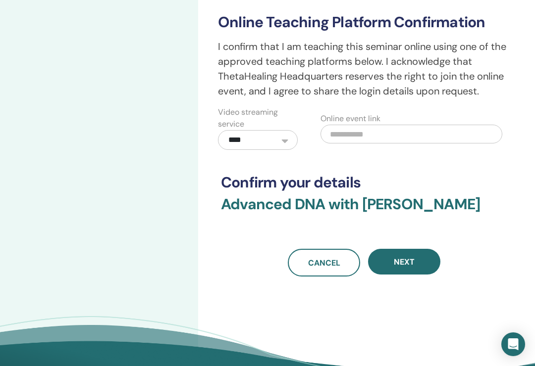
click at [417, 263] on button "Next" at bounding box center [404, 262] width 72 height 26
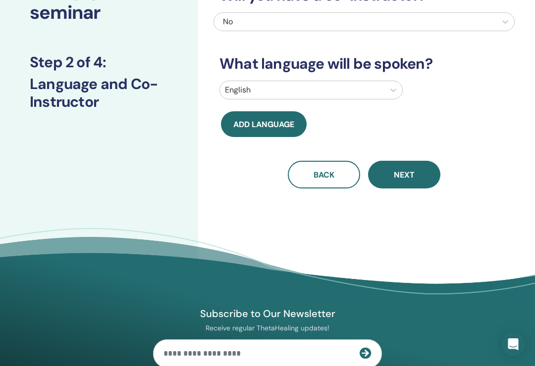
scroll to position [0, 0]
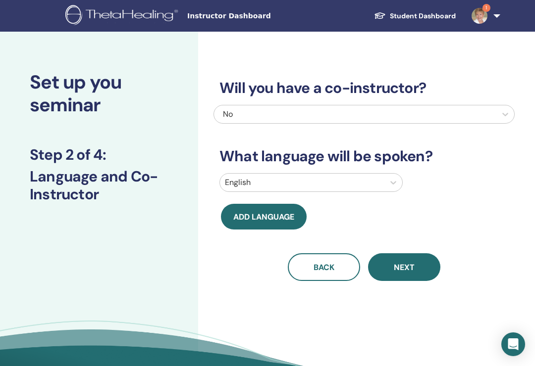
click at [415, 269] on button "Next" at bounding box center [404, 268] width 72 height 28
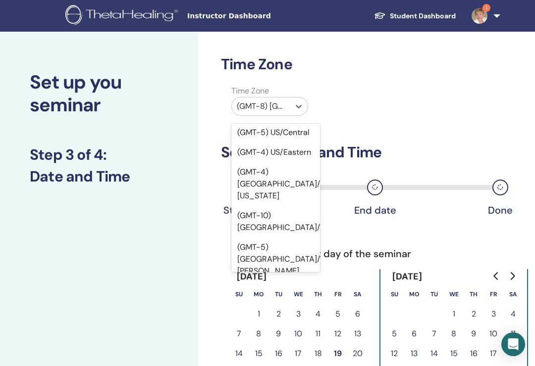
scroll to position [85, 0]
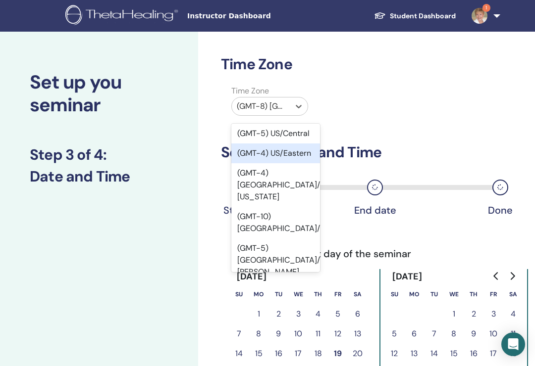
click at [298, 144] on div "(GMT-4) US/Eastern" at bounding box center [275, 154] width 89 height 20
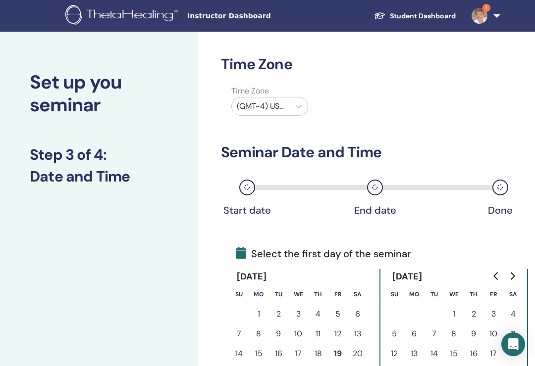
click at [514, 276] on icon "Go to next month" at bounding box center [513, 276] width 4 height 8
click at [511, 275] on icon "Go to next month" at bounding box center [512, 276] width 8 height 8
click at [509, 272] on icon "Go to next month" at bounding box center [512, 276] width 8 height 8
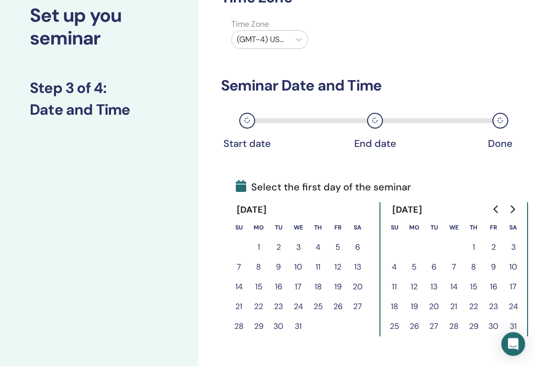
scroll to position [67, 0]
click at [492, 266] on button "9" at bounding box center [493, 268] width 20 height 20
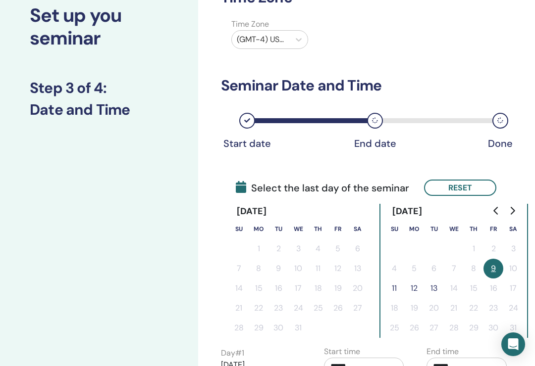
click at [401, 291] on button "11" at bounding box center [394, 289] width 20 height 20
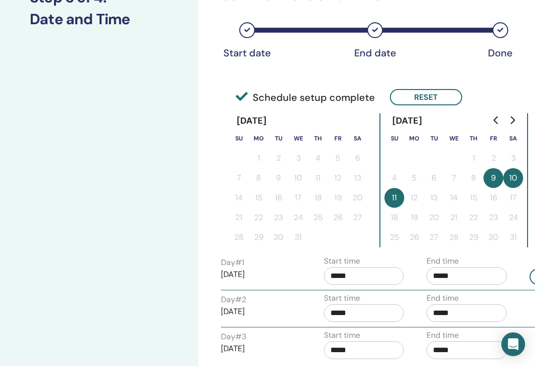
scroll to position [160, 0]
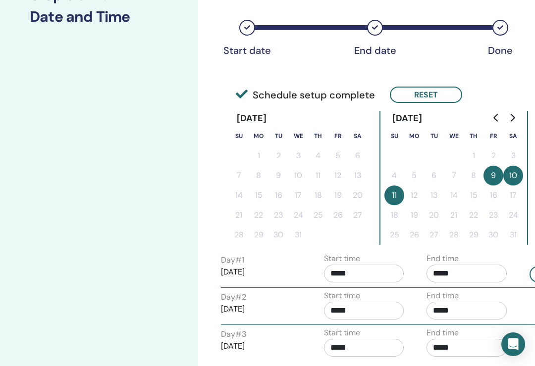
click at [354, 271] on input "*****" at bounding box center [364, 274] width 80 height 18
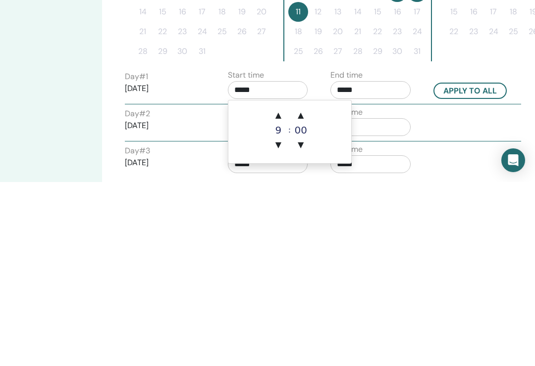
click at [281, 290] on span "▲" at bounding box center [278, 300] width 20 height 20
type input "*****"
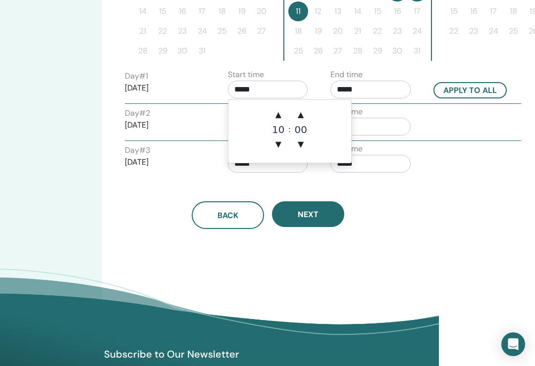
click at [476, 89] on button "Apply to all" at bounding box center [469, 90] width 73 height 16
type input "*****"
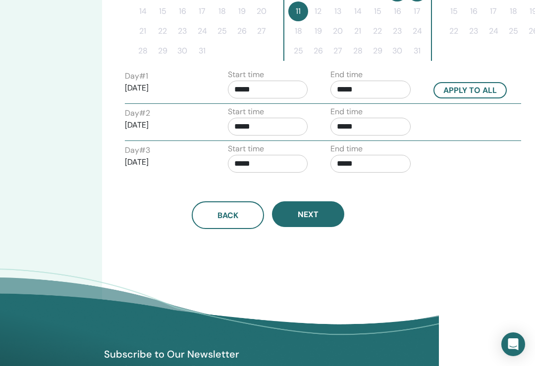
click at [314, 217] on span "Next" at bounding box center [308, 214] width 21 height 10
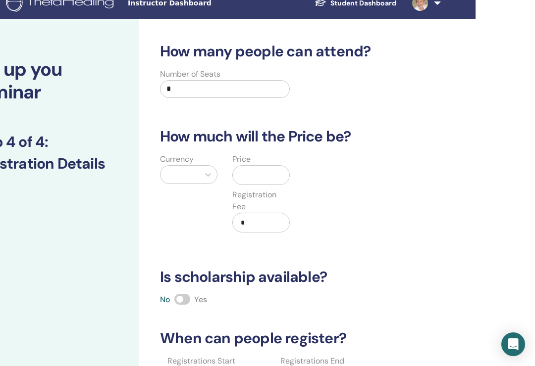
scroll to position [13, 59]
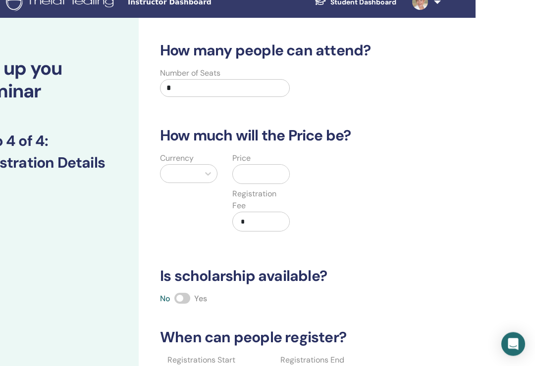
click at [180, 87] on input "*" at bounding box center [225, 89] width 130 height 18
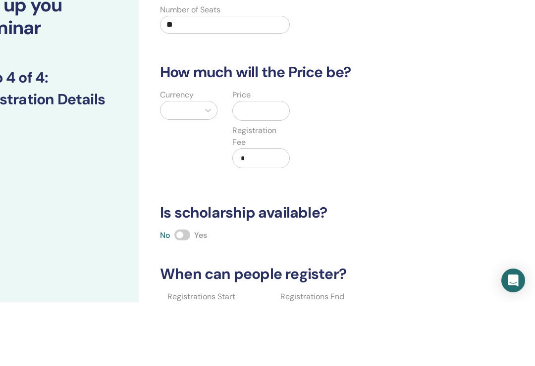
type input "**"
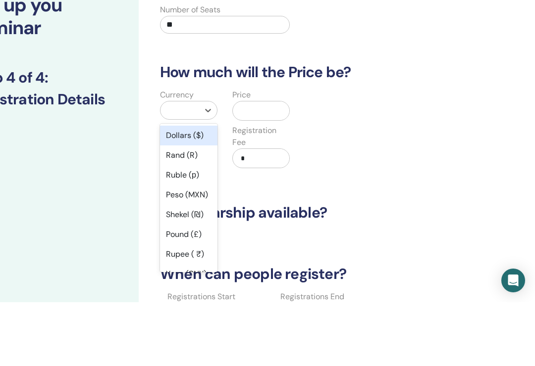
click at [187, 190] on div "Dollars ($)" at bounding box center [188, 200] width 57 height 20
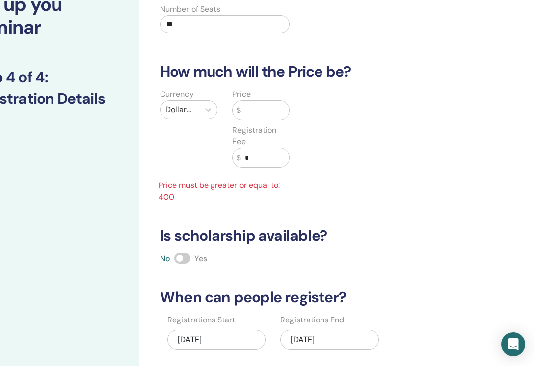
click at [261, 105] on input "text" at bounding box center [265, 110] width 49 height 19
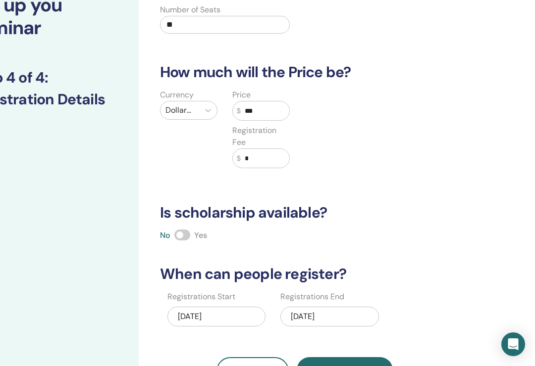
type input "***"
click at [264, 160] on input "*" at bounding box center [265, 158] width 49 height 19
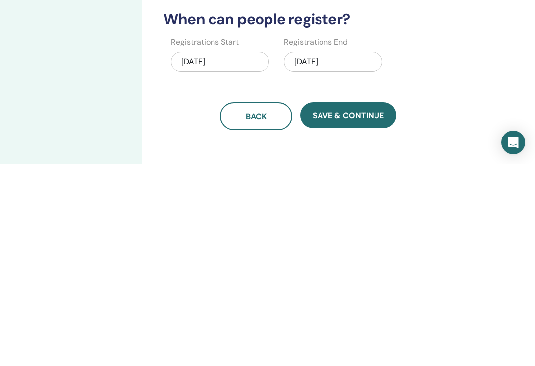
type input "***"
click at [351, 312] on span "Save & Continue" at bounding box center [347, 317] width 71 height 10
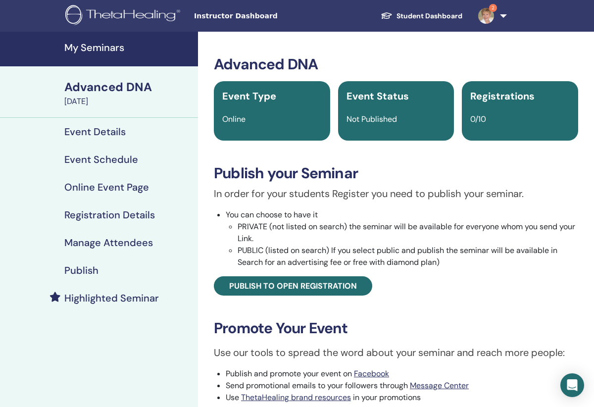
scroll to position [4, 0]
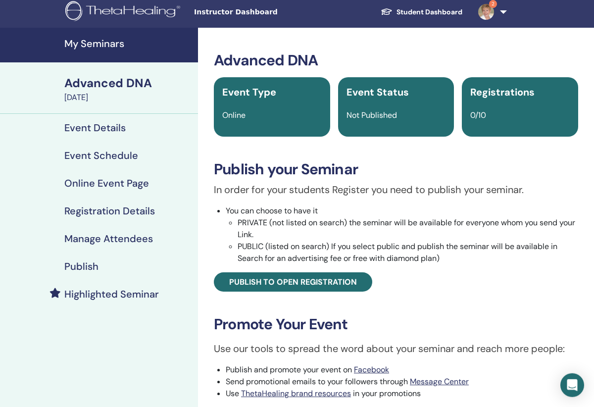
click at [301, 287] on span "Publish to open registration" at bounding box center [293, 282] width 128 height 10
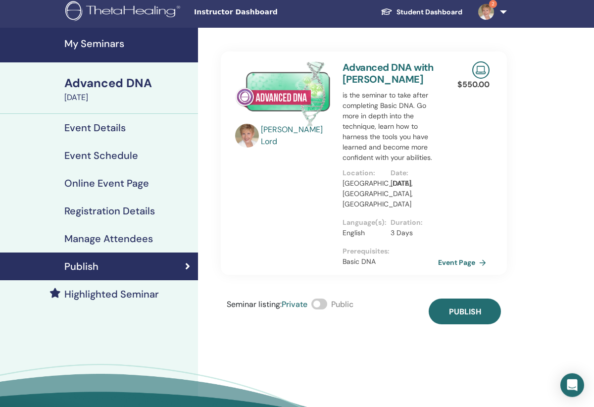
click at [323, 299] on span at bounding box center [320, 304] width 16 height 11
click at [473, 307] on span "Publish" at bounding box center [465, 312] width 32 height 10
click at [95, 214] on h4 "Registration Details" at bounding box center [109, 211] width 91 height 12
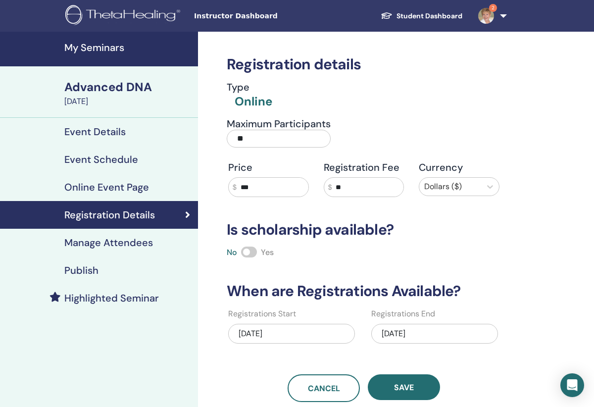
click at [29, 155] on div "Event Schedule" at bounding box center [99, 160] width 182 height 12
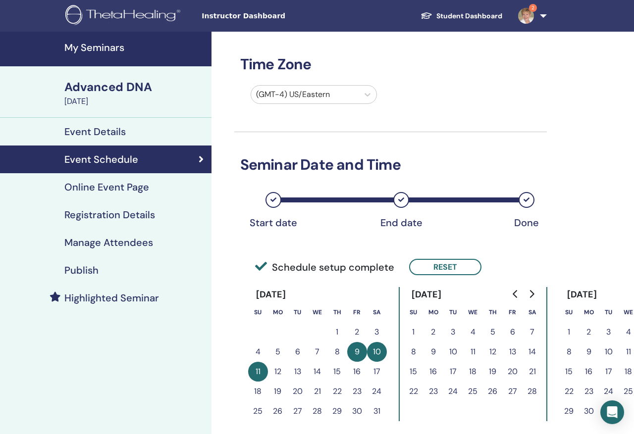
click at [75, 137] on h4 "Event Details" at bounding box center [94, 132] width 61 height 12
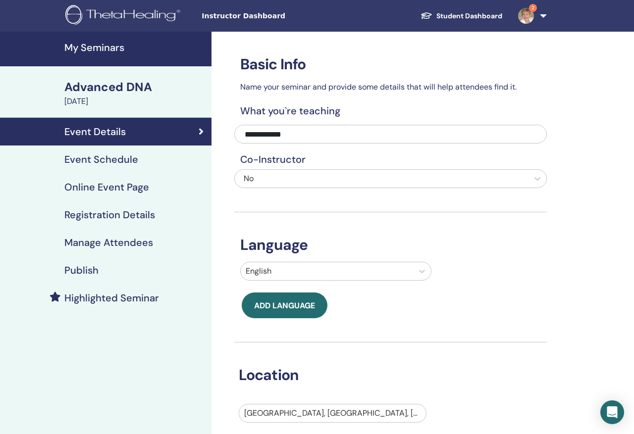
click at [77, 87] on div "Advanced DNA" at bounding box center [134, 87] width 141 height 17
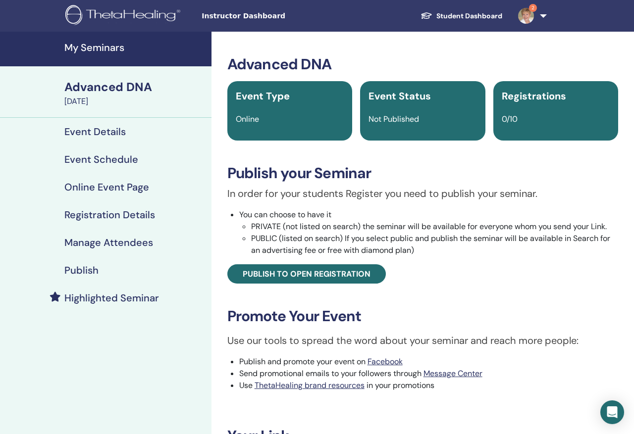
click at [88, 48] on h4 "My Seminars" at bounding box center [134, 48] width 141 height 12
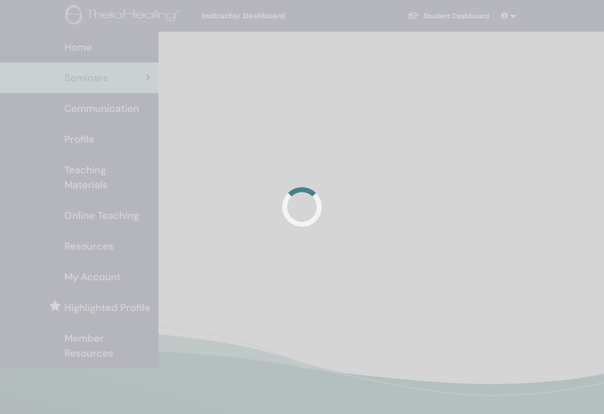
scroll to position [4, 0]
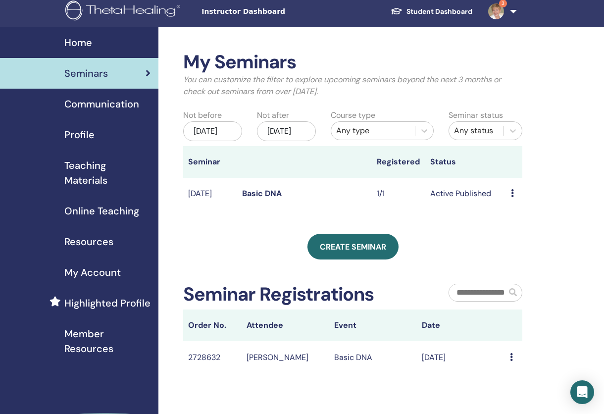
click at [81, 213] on span "Online Teaching" at bounding box center [101, 211] width 75 height 15
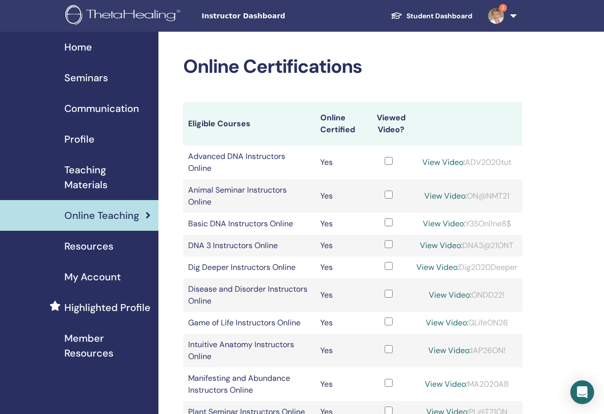
click at [77, 182] on span "Teaching Materials" at bounding box center [107, 177] width 86 height 30
click at [80, 82] on span "Seminars" at bounding box center [86, 77] width 44 height 15
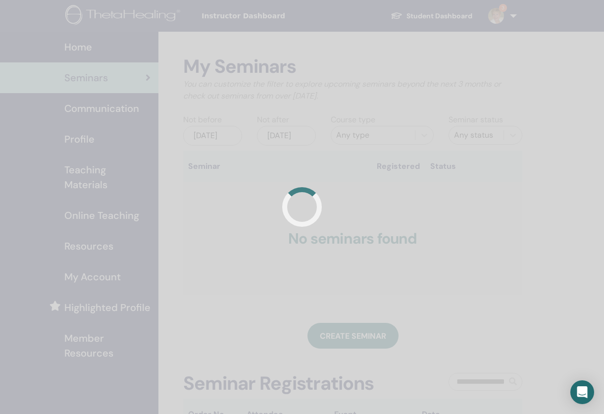
scroll to position [4, 0]
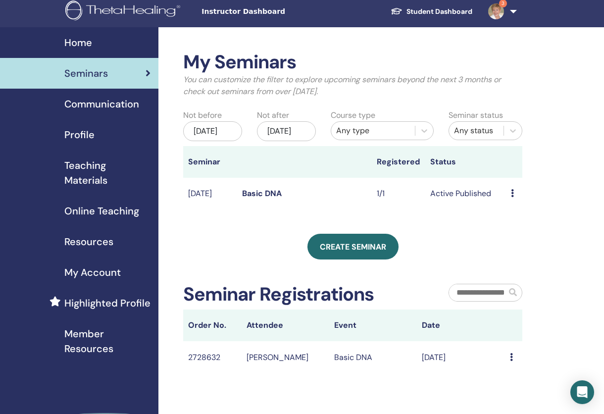
click at [351, 252] on span "Create seminar" at bounding box center [353, 247] width 66 height 10
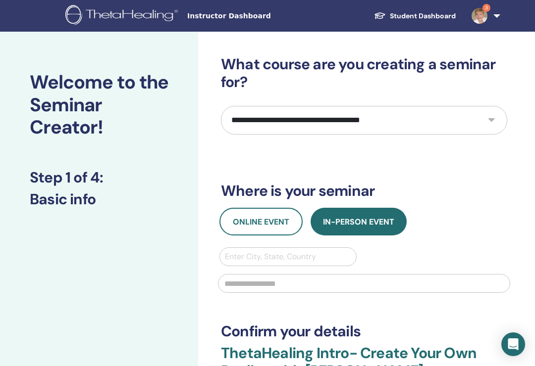
click at [491, 117] on select "**********" at bounding box center [364, 120] width 286 height 29
select select "*"
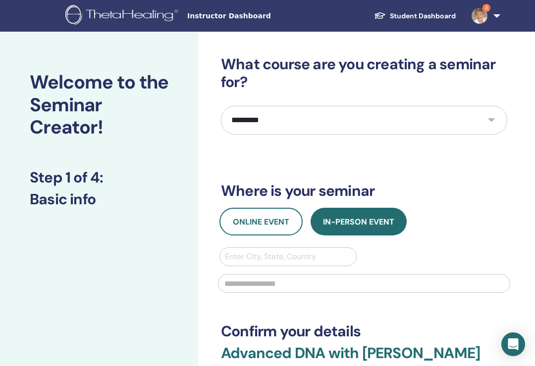
click at [265, 223] on span "Online Event" at bounding box center [261, 222] width 56 height 10
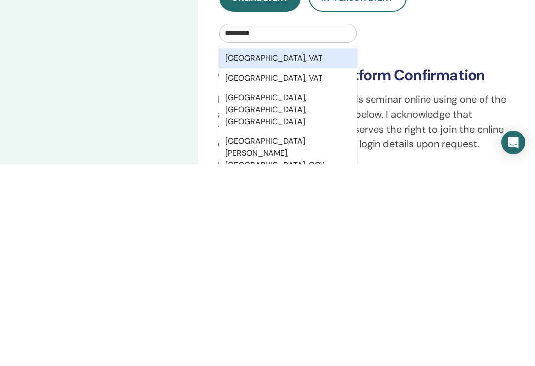
scroll to position [23, 0]
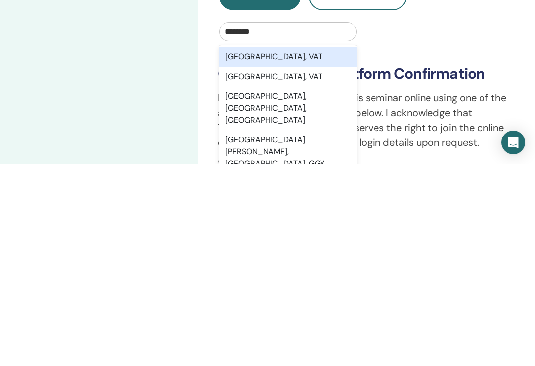
click at [280, 289] on div "[GEOGRAPHIC_DATA], [GEOGRAPHIC_DATA], [GEOGRAPHIC_DATA]" at bounding box center [287, 311] width 137 height 44
type input "********"
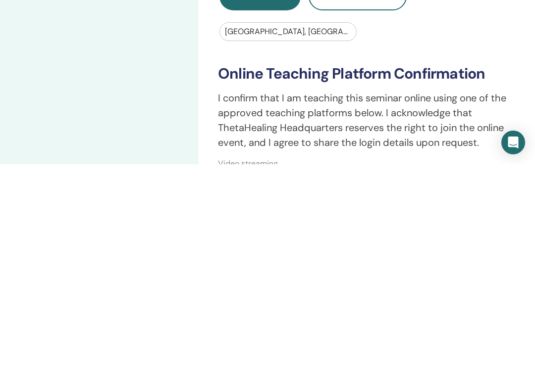
scroll to position [225, 0]
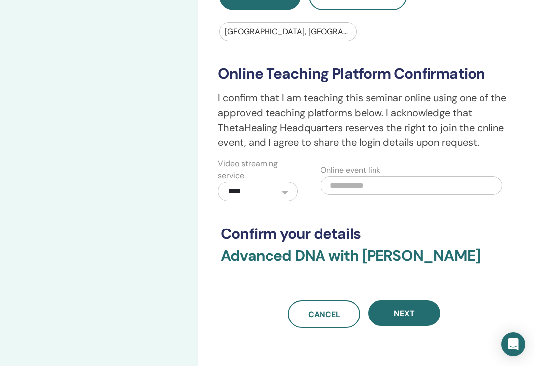
click at [414, 312] on span "Next" at bounding box center [404, 314] width 21 height 10
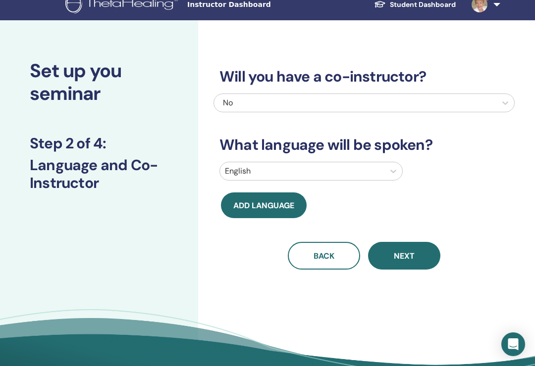
scroll to position [0, 0]
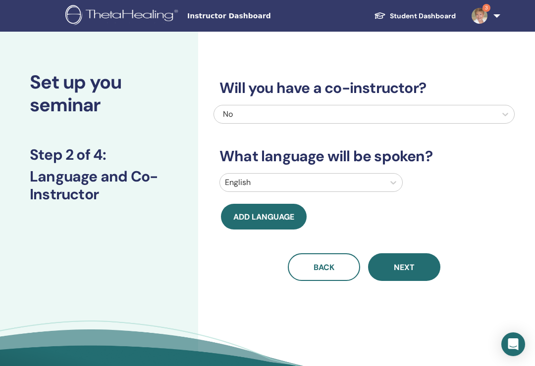
click at [410, 265] on span "Next" at bounding box center [404, 267] width 21 height 10
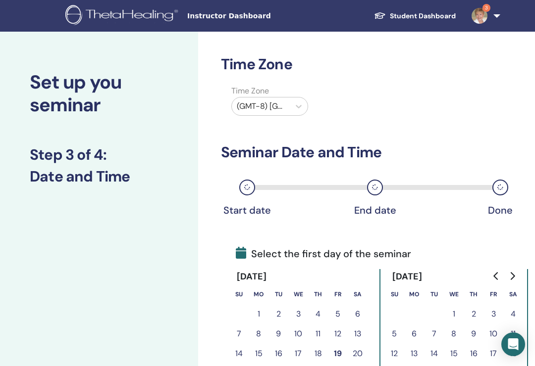
click at [303, 106] on icon at bounding box center [299, 107] width 10 height 10
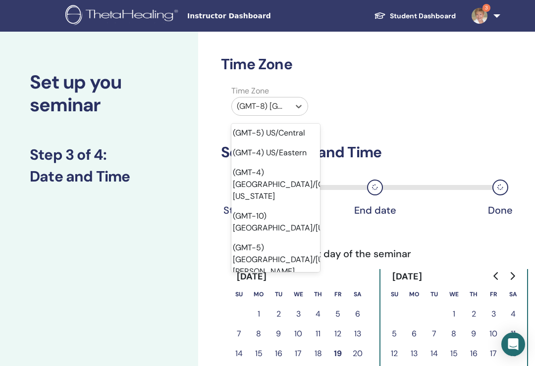
scroll to position [83, 3]
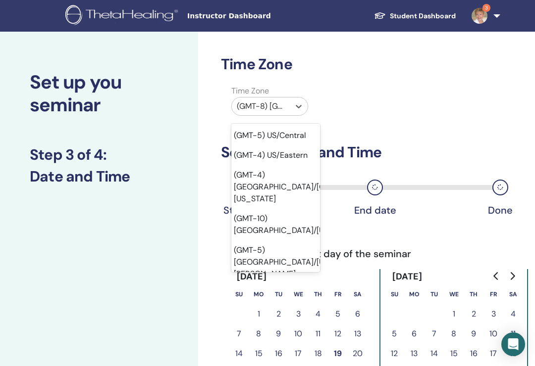
click at [291, 146] on div "(GMT-4) US/Eastern" at bounding box center [272, 156] width 89 height 20
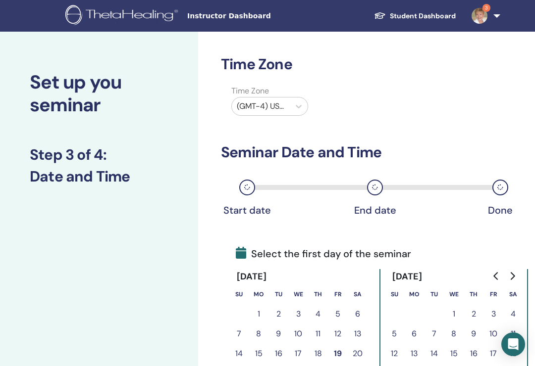
click at [508, 275] on icon "Go to next month" at bounding box center [512, 276] width 8 height 8
click at [516, 274] on icon "Go to next month" at bounding box center [512, 276] width 8 height 8
click at [516, 273] on icon "Go to next month" at bounding box center [512, 276] width 8 height 8
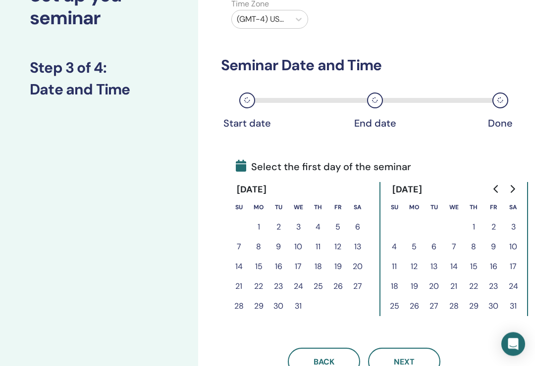
scroll to position [105, 0]
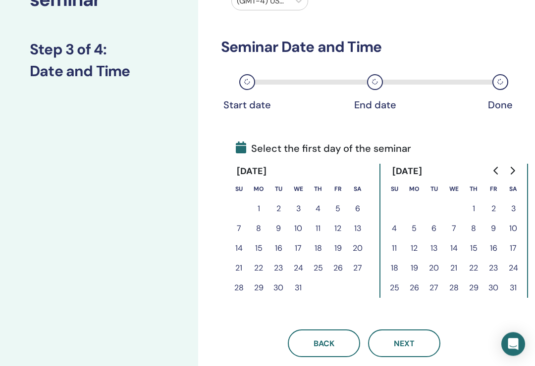
click at [495, 229] on button "9" at bounding box center [493, 229] width 20 height 20
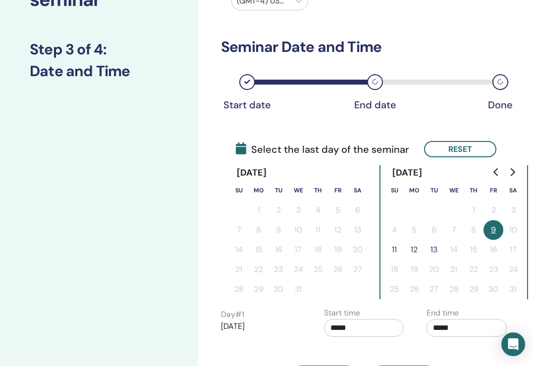
click at [398, 249] on button "11" at bounding box center [394, 250] width 20 height 20
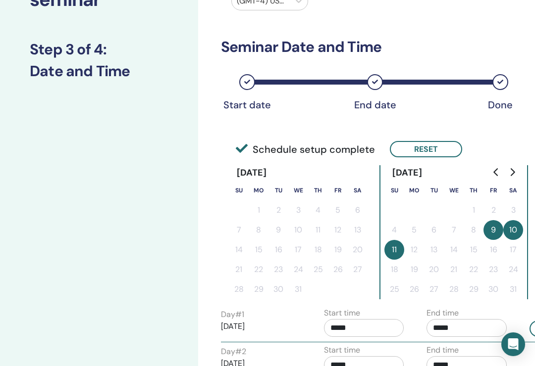
click at [344, 326] on input "*****" at bounding box center [364, 328] width 80 height 18
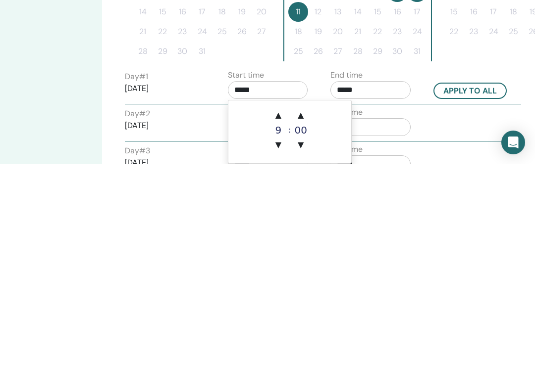
click at [277, 308] on span "▲" at bounding box center [278, 318] width 20 height 20
type input "*****"
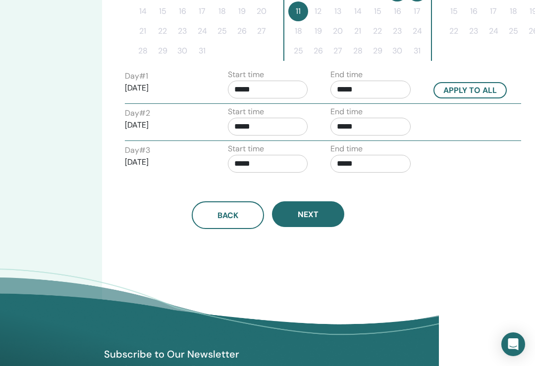
click at [471, 95] on button "Apply to all" at bounding box center [469, 90] width 73 height 16
type input "*****"
click at [311, 214] on span "Next" at bounding box center [308, 214] width 21 height 10
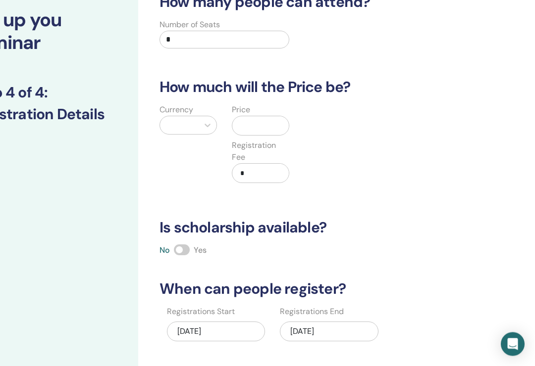
scroll to position [18, 59]
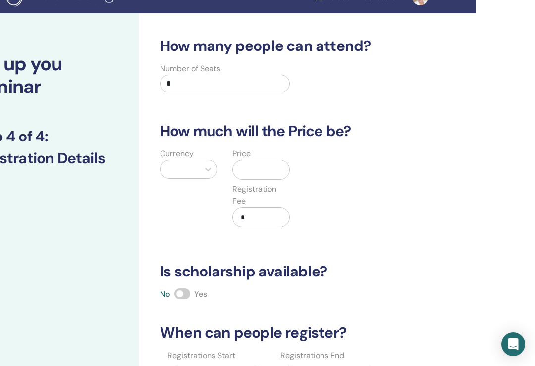
click at [185, 83] on input "*" at bounding box center [225, 84] width 130 height 18
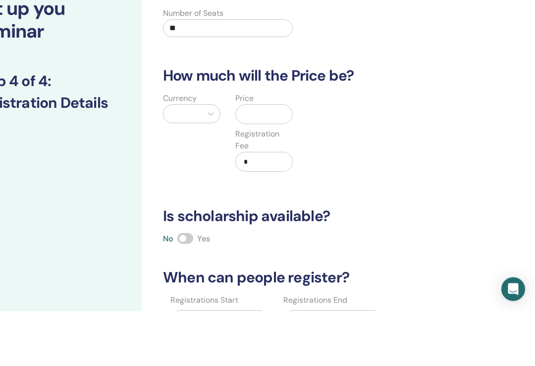
scroll to position [18, 58]
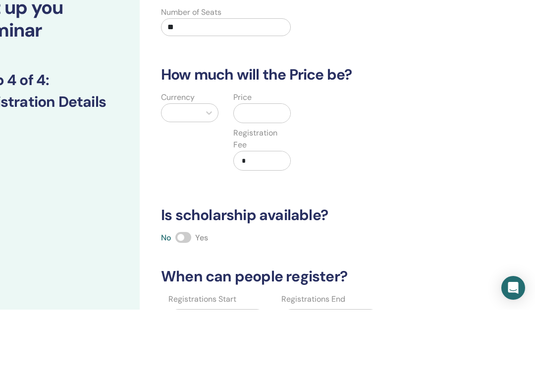
type input "**"
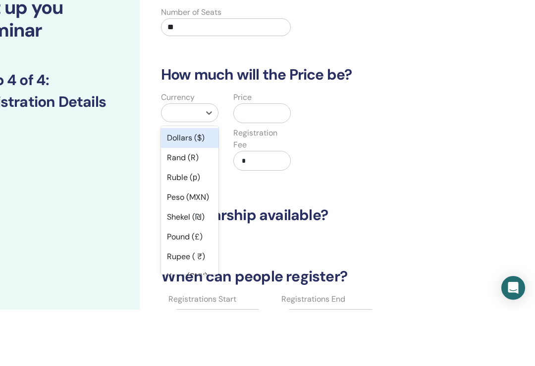
click at [202, 185] on div "Dollars ($)" at bounding box center [189, 195] width 57 height 20
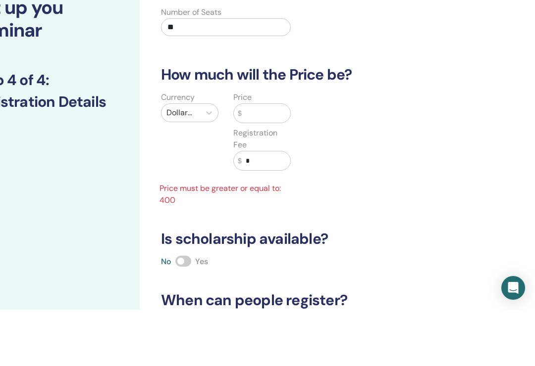
scroll to position [75, 58]
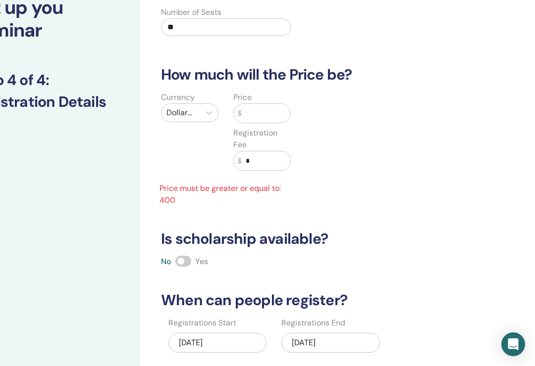
click at [259, 113] on input "text" at bounding box center [266, 113] width 49 height 19
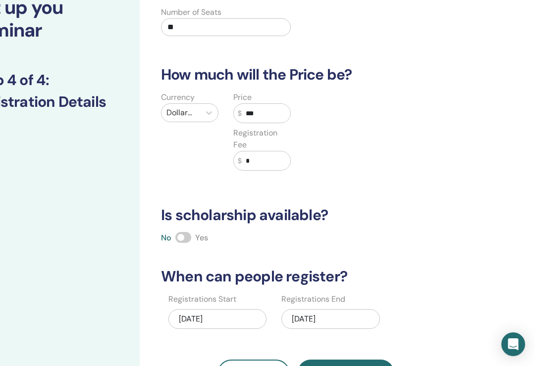
type input "***"
click at [260, 158] on input "*" at bounding box center [266, 161] width 49 height 19
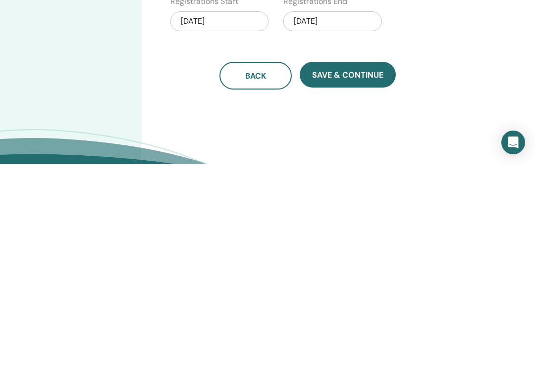
scroll to position [174, 56]
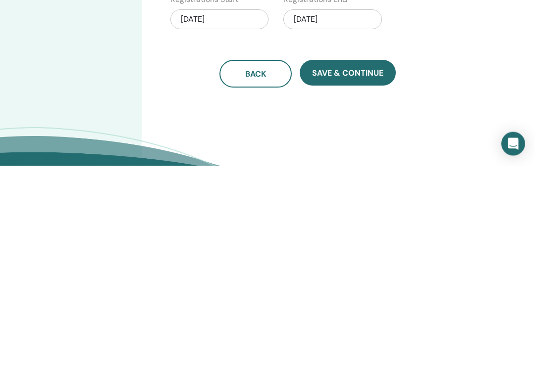
type input "**"
click at [348, 269] on span "Save & Continue" at bounding box center [347, 274] width 71 height 10
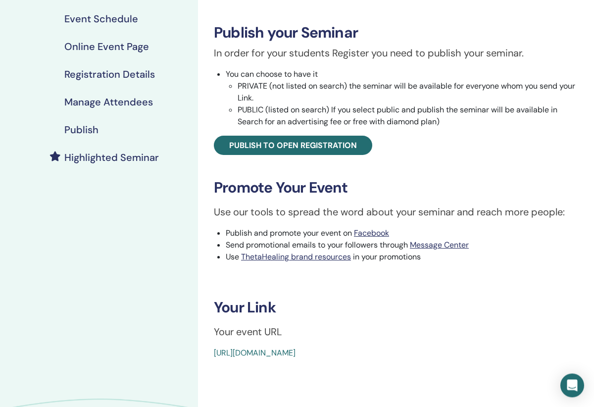
scroll to position [141, 0]
click at [292, 142] on span "Publish to open registration" at bounding box center [293, 145] width 128 height 10
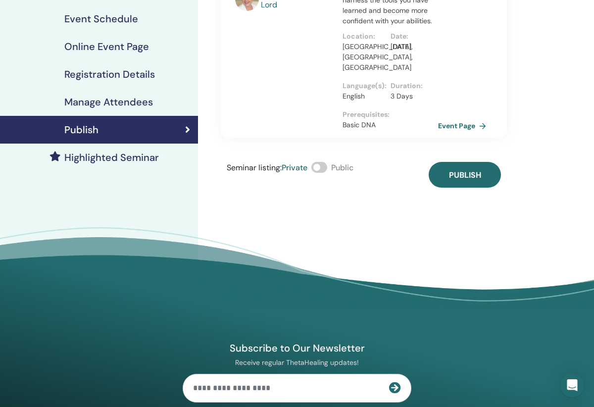
click at [323, 162] on span at bounding box center [320, 167] width 16 height 11
click at [476, 170] on span "Publish" at bounding box center [465, 175] width 32 height 10
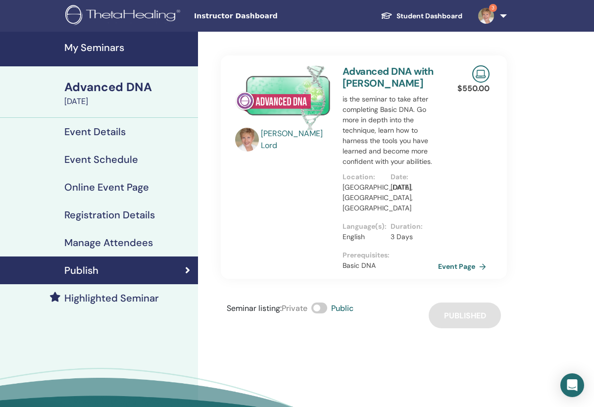
click at [109, 46] on h4 "My Seminars" at bounding box center [128, 48] width 128 height 12
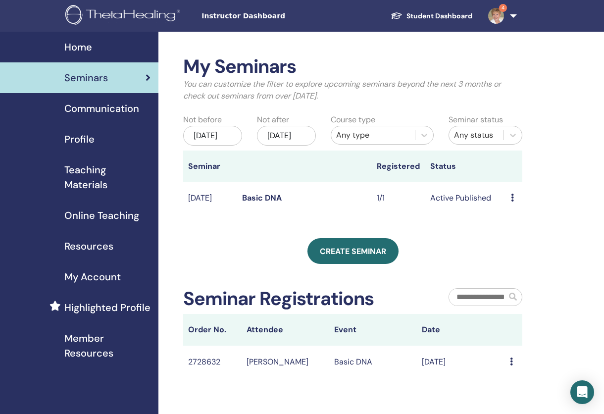
click at [499, 9] on img at bounding box center [496, 16] width 16 height 16
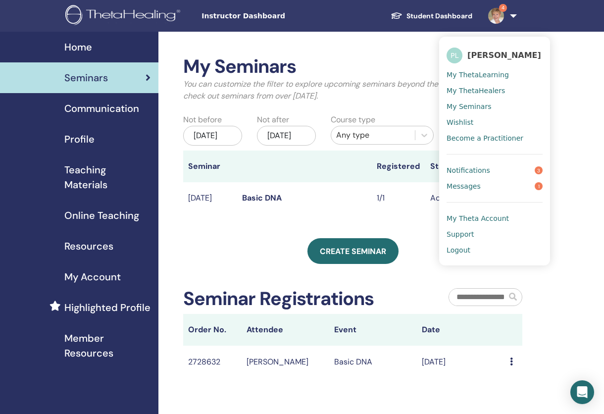
click at [485, 170] on span "Notifications" at bounding box center [469, 170] width 44 height 9
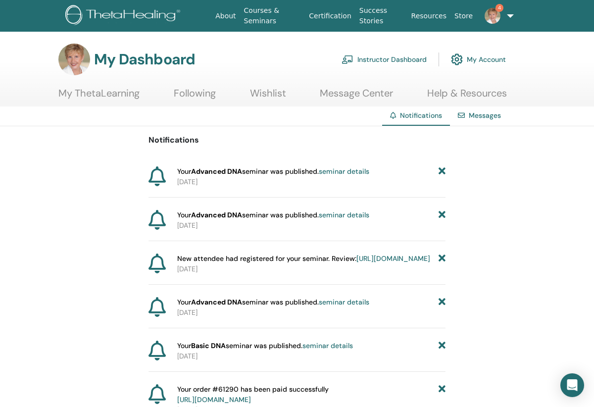
click at [239, 172] on strong "Advanced DNA" at bounding box center [216, 171] width 51 height 9
click at [216, 172] on strong "Advanced DNA" at bounding box center [216, 171] width 51 height 9
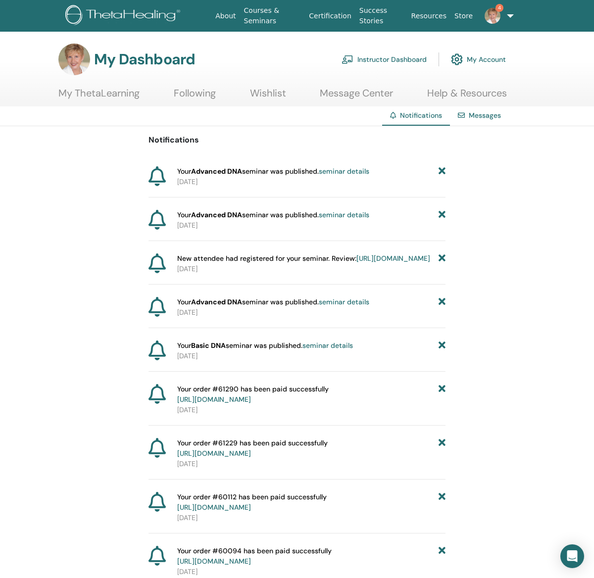
click at [435, 175] on div "Your Advanced DNA seminar was published. seminar details" at bounding box center [311, 171] width 268 height 10
click at [495, 17] on img at bounding box center [493, 16] width 16 height 16
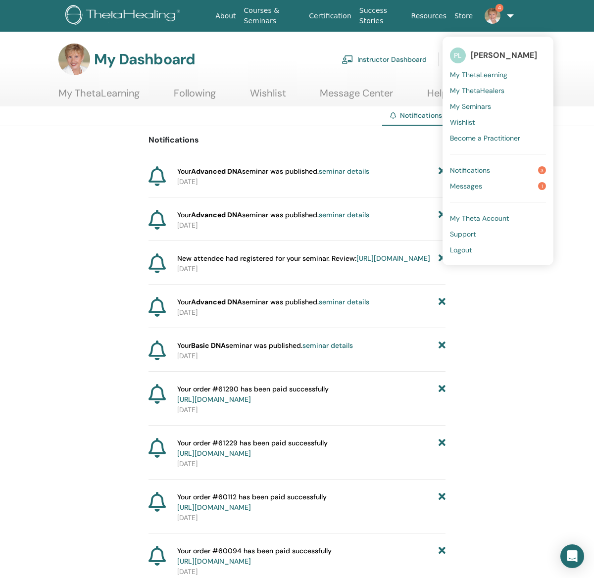
click at [466, 181] on link "Messages 1" at bounding box center [498, 186] width 96 height 16
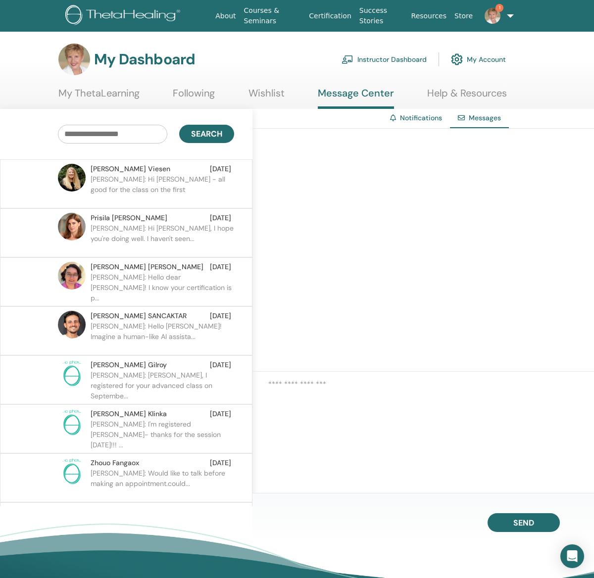
click at [490, 18] on img at bounding box center [493, 16] width 16 height 16
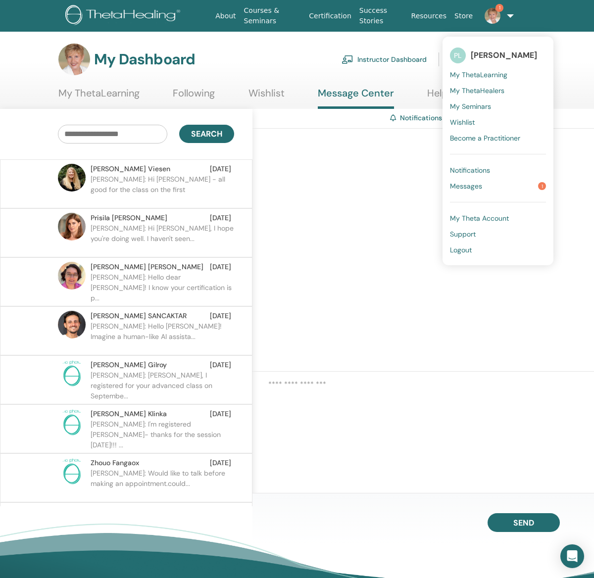
click at [540, 182] on link "Messages 1" at bounding box center [498, 186] width 96 height 16
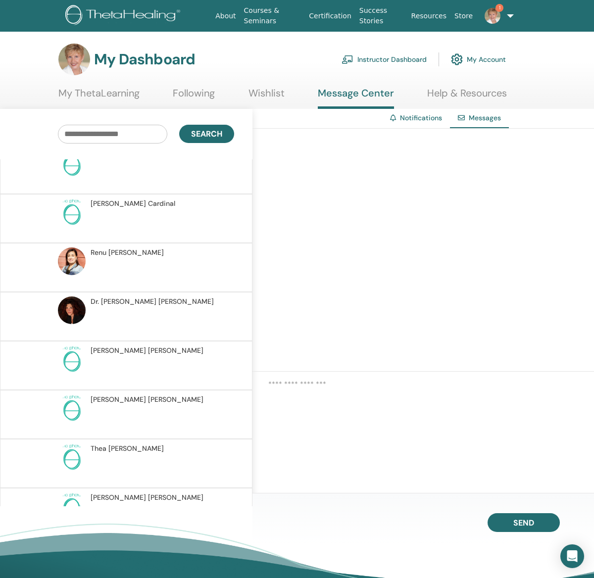
scroll to position [2604, 0]
click at [216, 135] on span "Search" at bounding box center [206, 134] width 31 height 10
click at [388, 224] on div at bounding box center [424, 250] width 342 height 243
click at [379, 53] on link "Instructor Dashboard" at bounding box center [384, 60] width 85 height 22
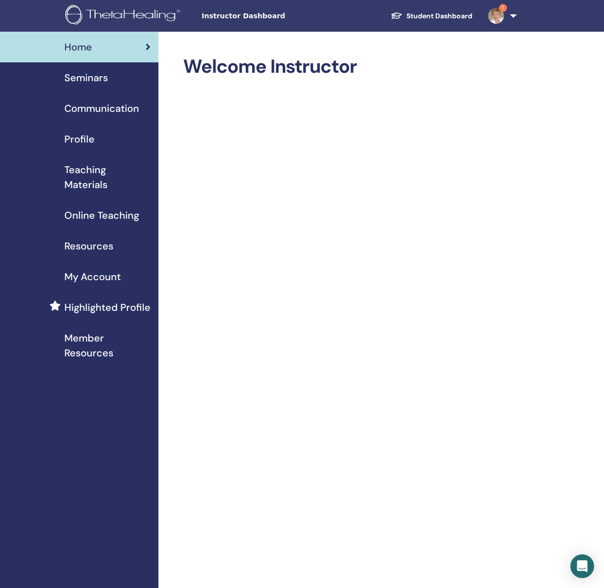
click at [101, 79] on span "Seminars" at bounding box center [86, 77] width 44 height 15
